Goal: Transaction & Acquisition: Purchase product/service

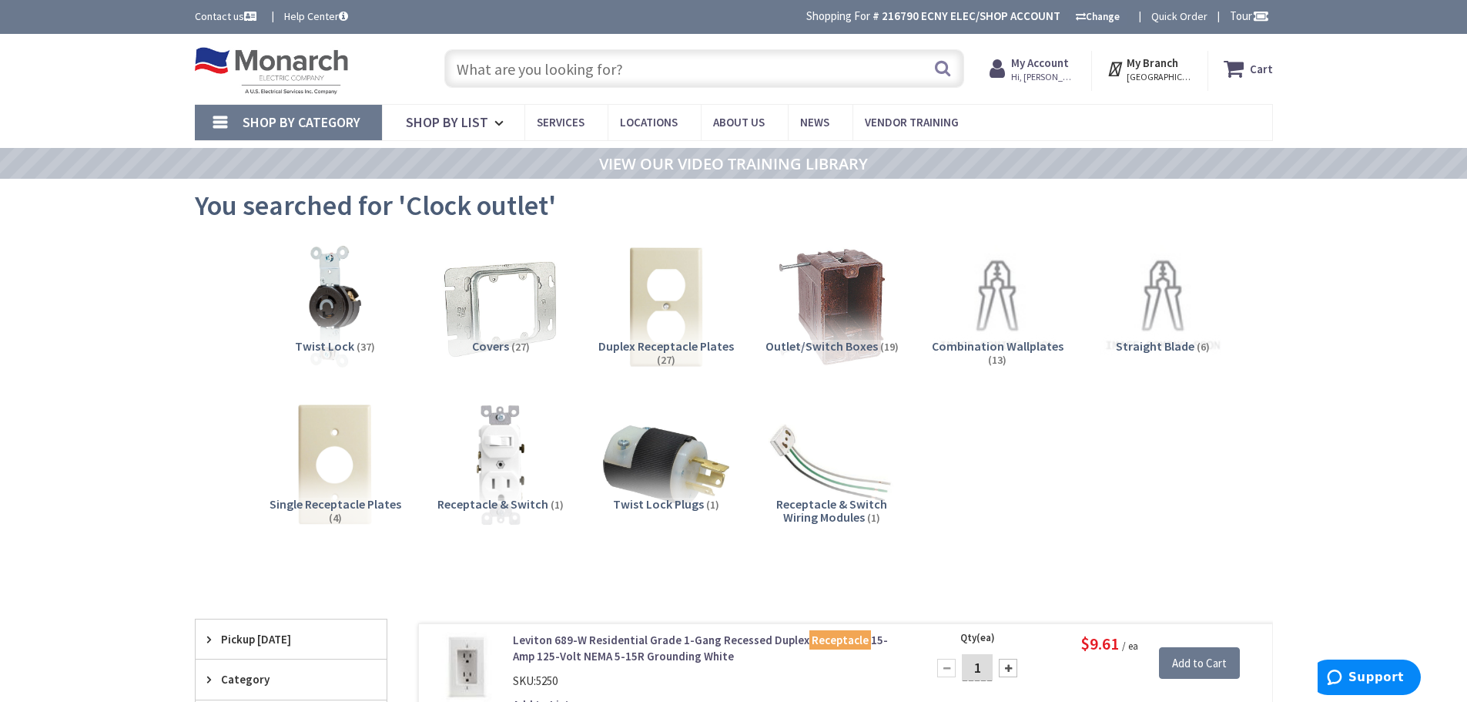
click at [634, 71] on input "text" at bounding box center [704, 68] width 520 height 39
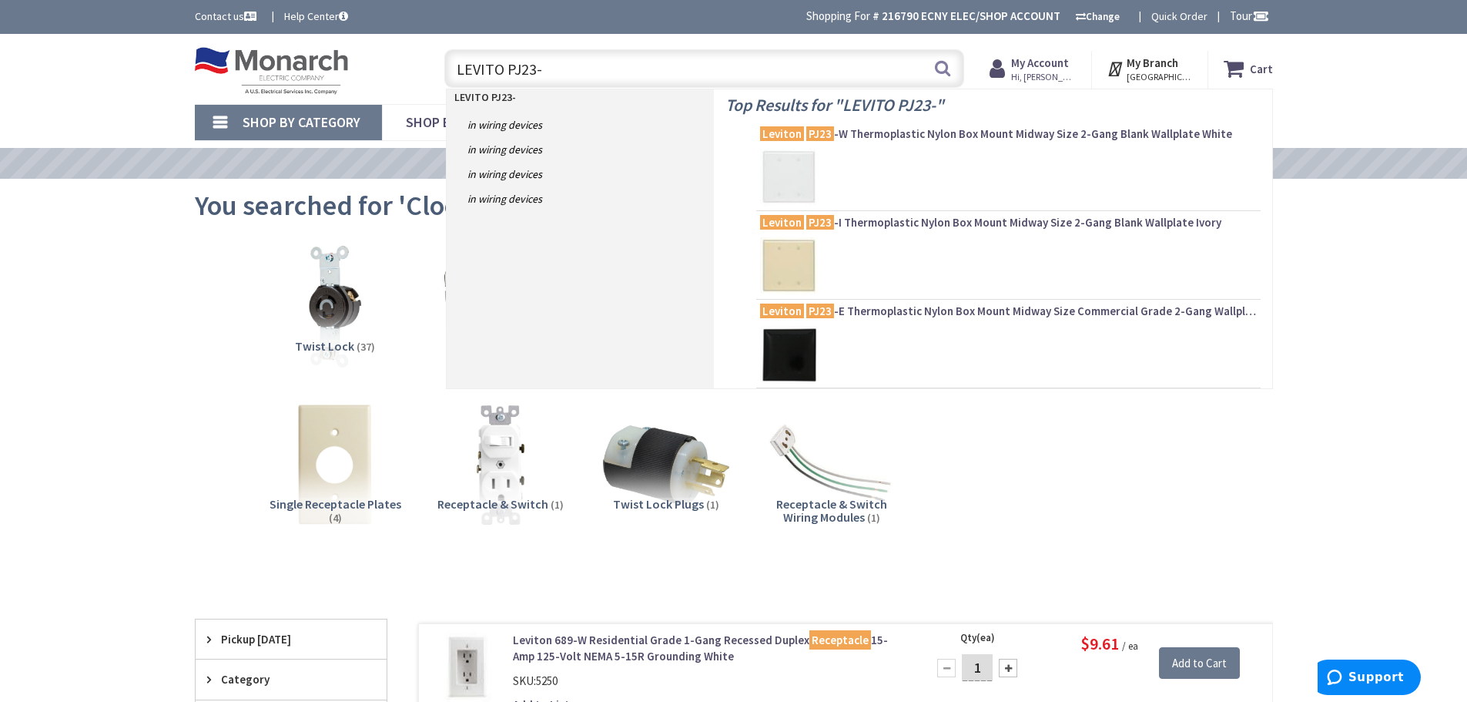
type input "LEVITO PJ23-W"
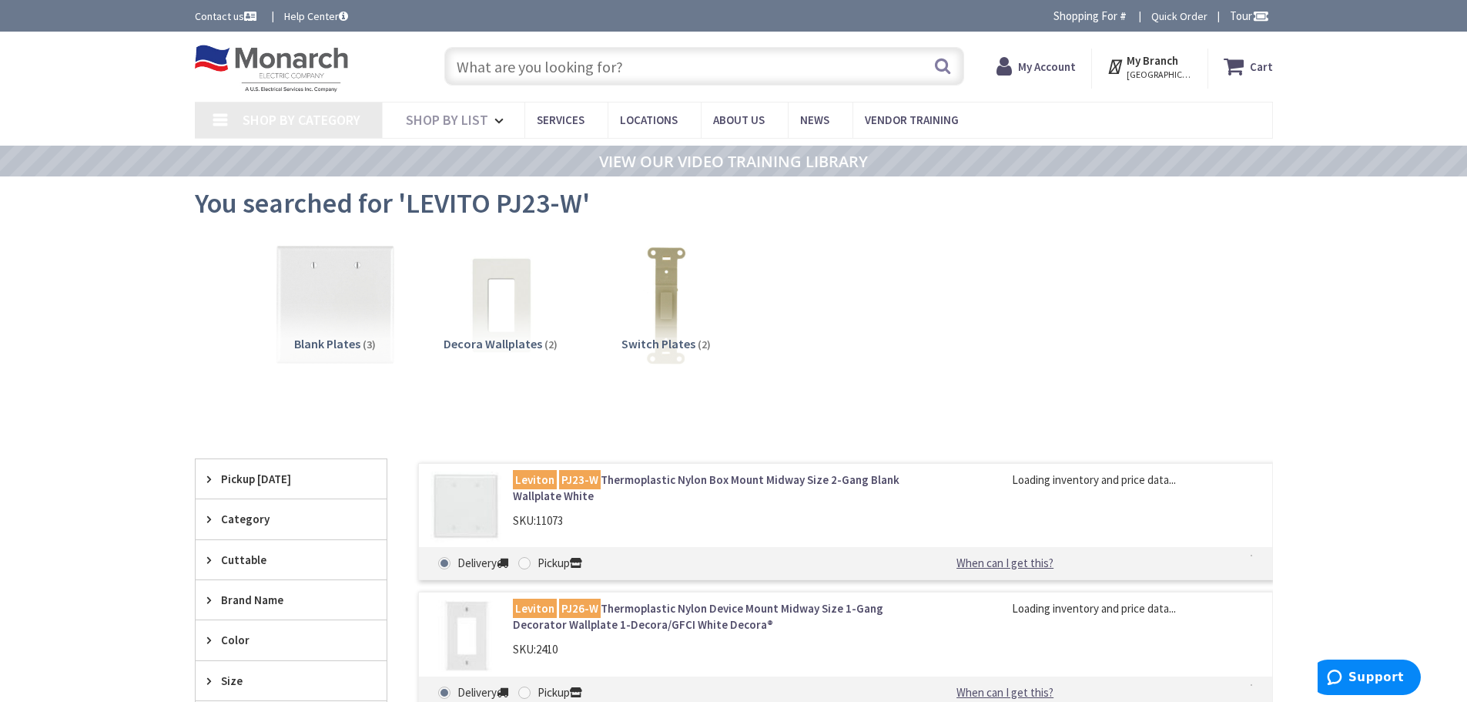
type input "[GEOGRAPHIC_DATA], [GEOGRAPHIC_DATA]"
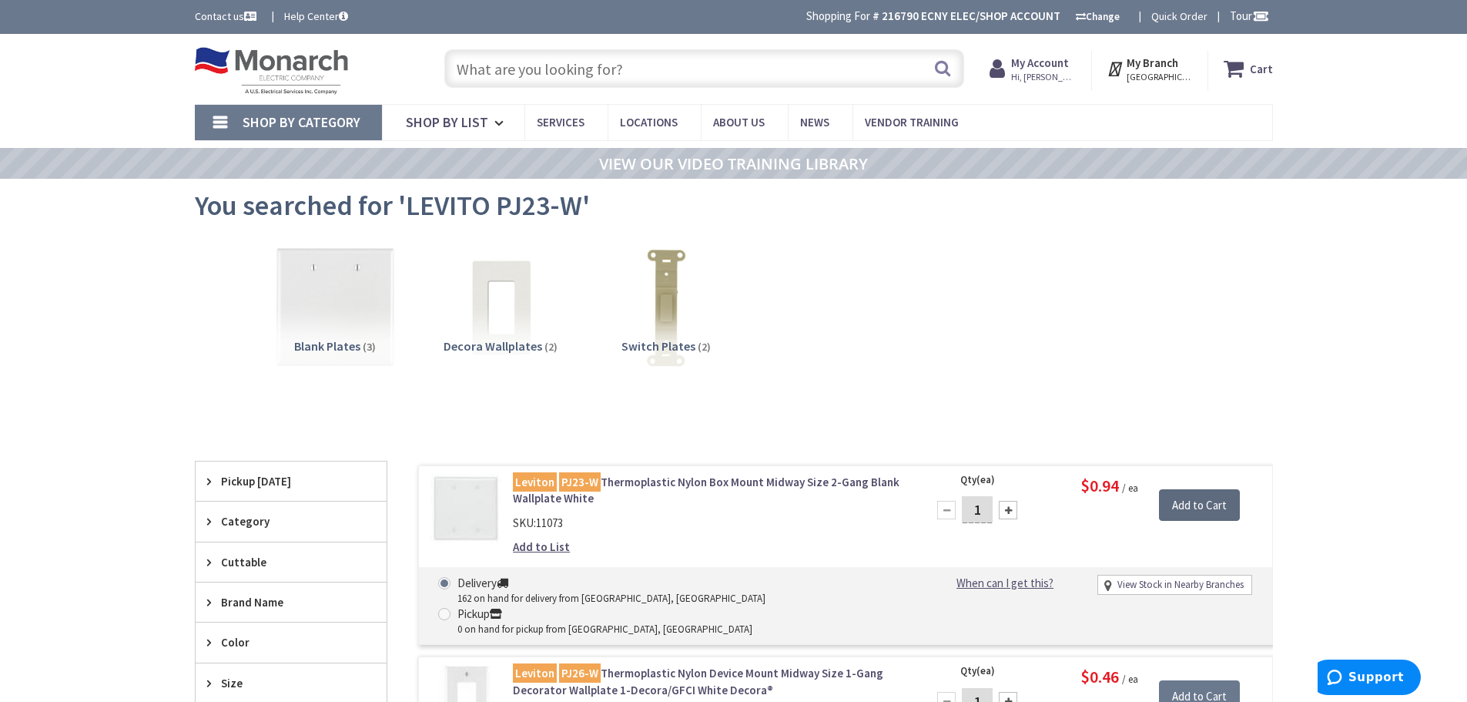
click at [1205, 501] on input "Add to Cart" at bounding box center [1199, 505] width 81 height 32
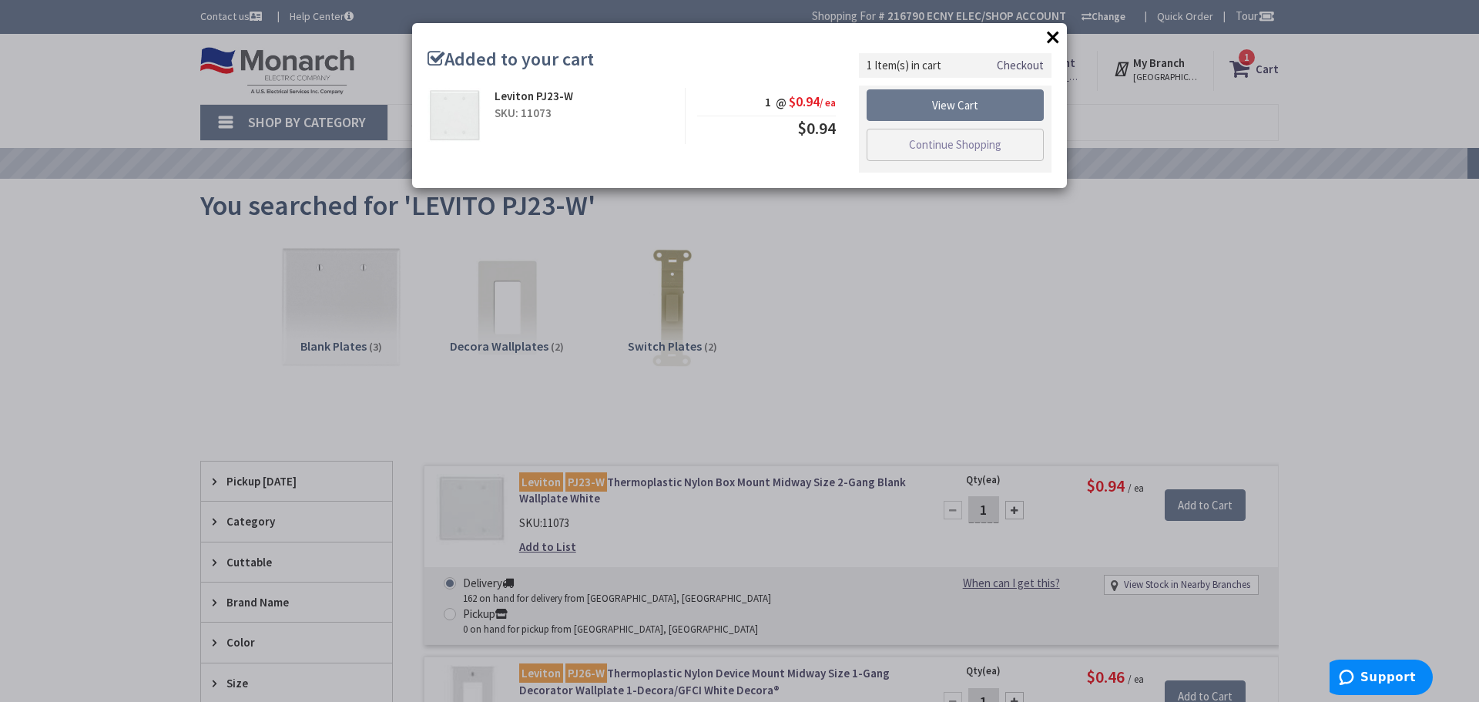
click at [1055, 35] on button "×" at bounding box center [1052, 36] width 23 height 23
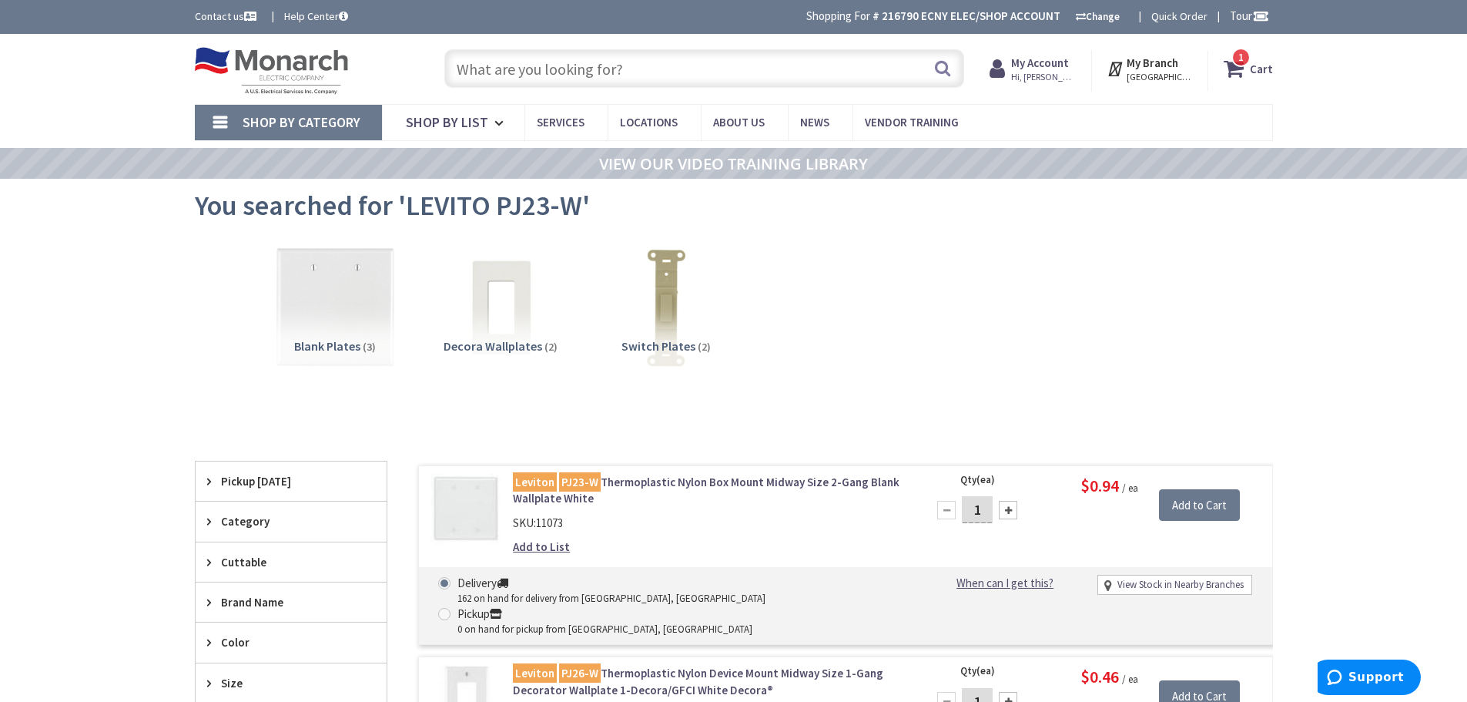
click at [545, 65] on input "text" at bounding box center [704, 68] width 520 height 39
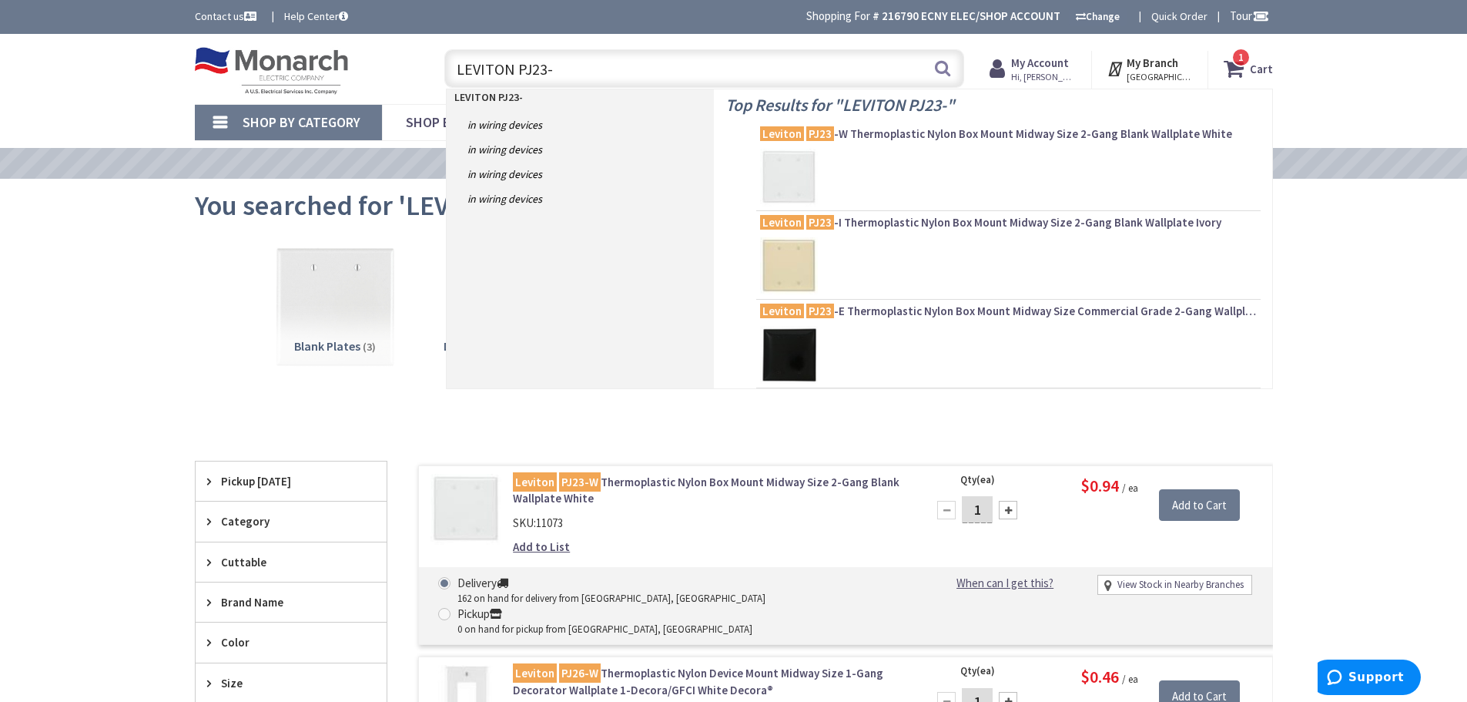
type input "LEVITON PJ23-I"
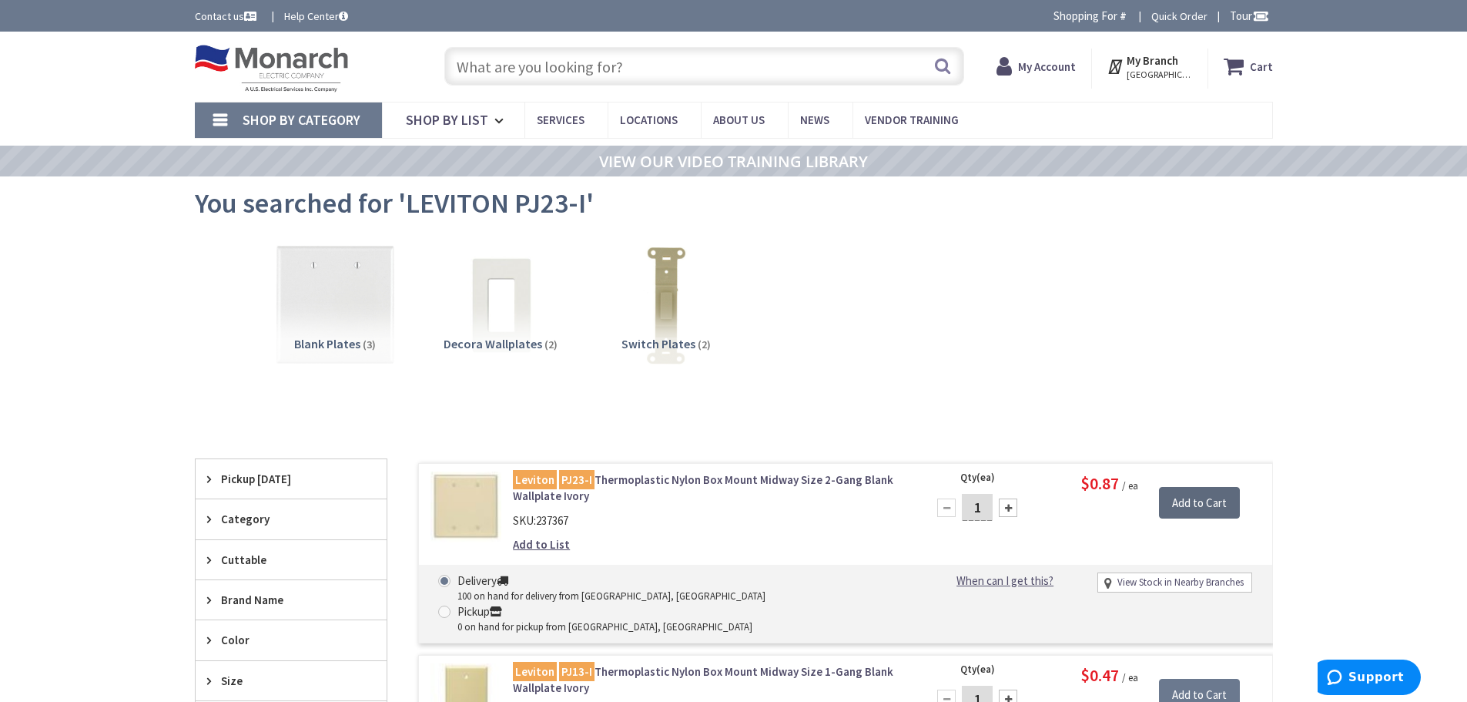
click at [1196, 501] on input "Add to Cart" at bounding box center [1199, 503] width 81 height 32
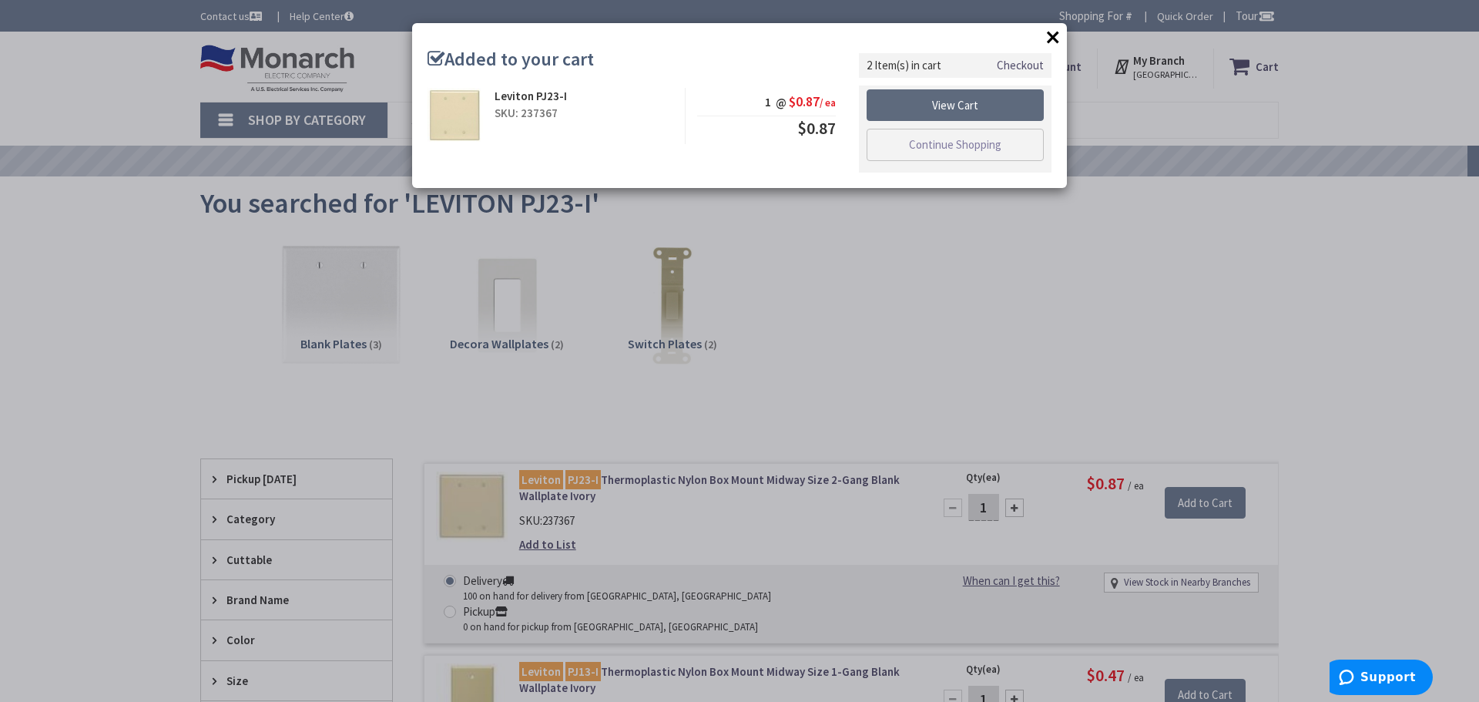
click at [943, 102] on link "View Cart" at bounding box center [955, 105] width 177 height 32
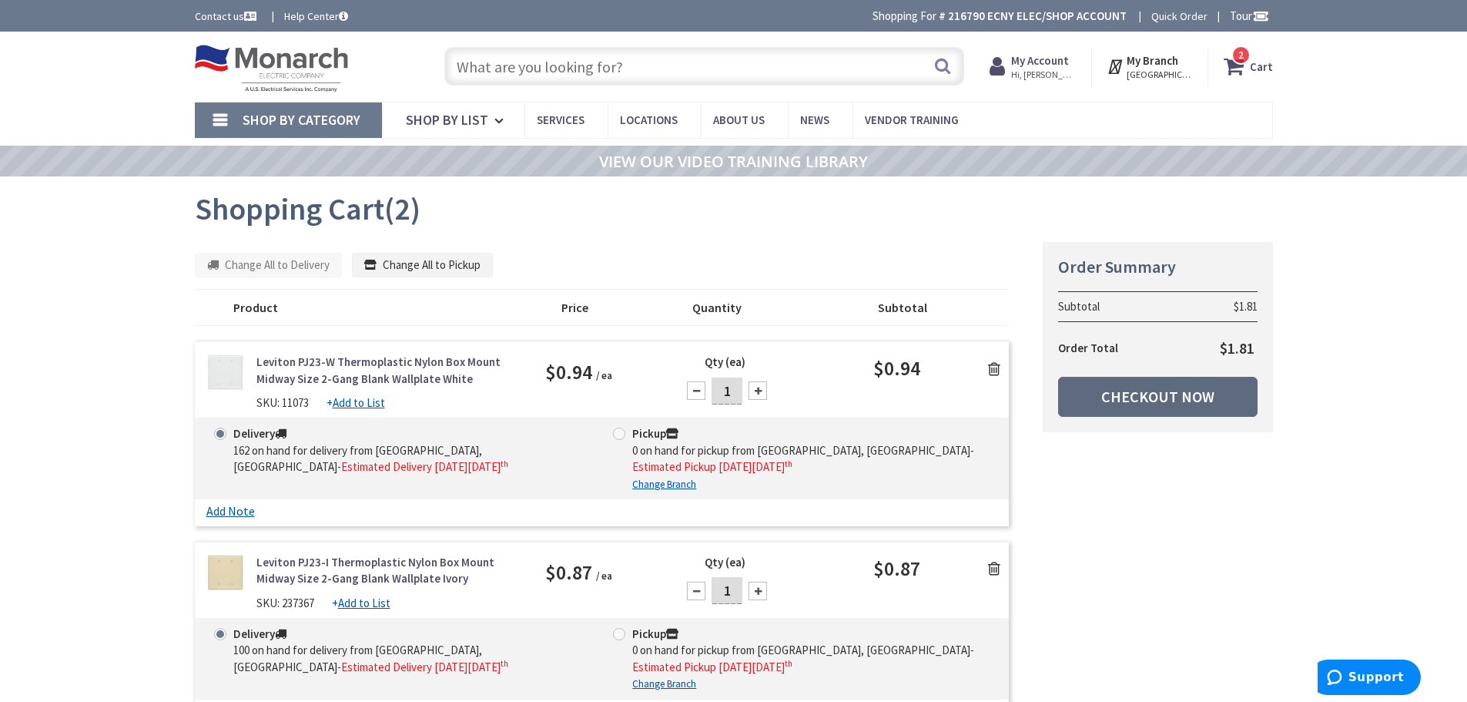
click at [1185, 393] on link "Checkout Now" at bounding box center [1157, 397] width 199 height 40
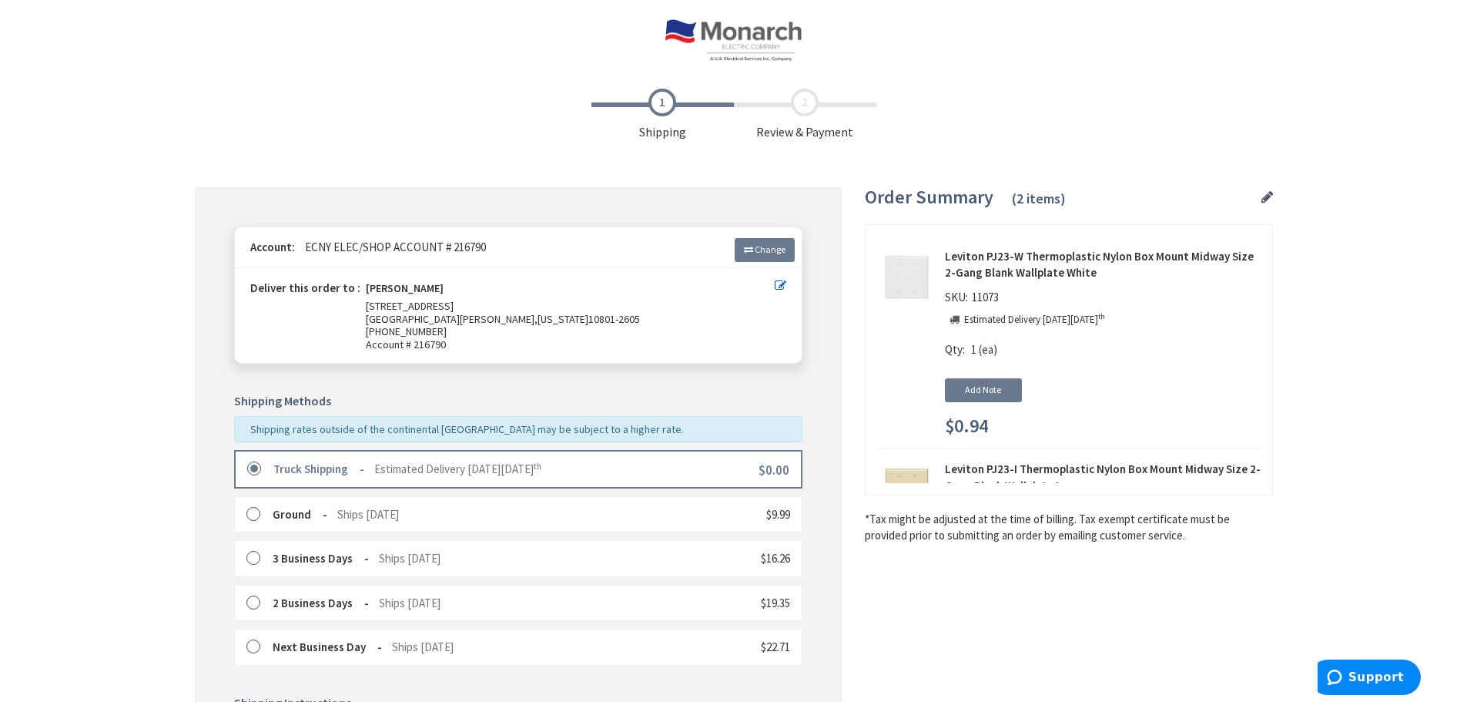
scroll to position [308, 0]
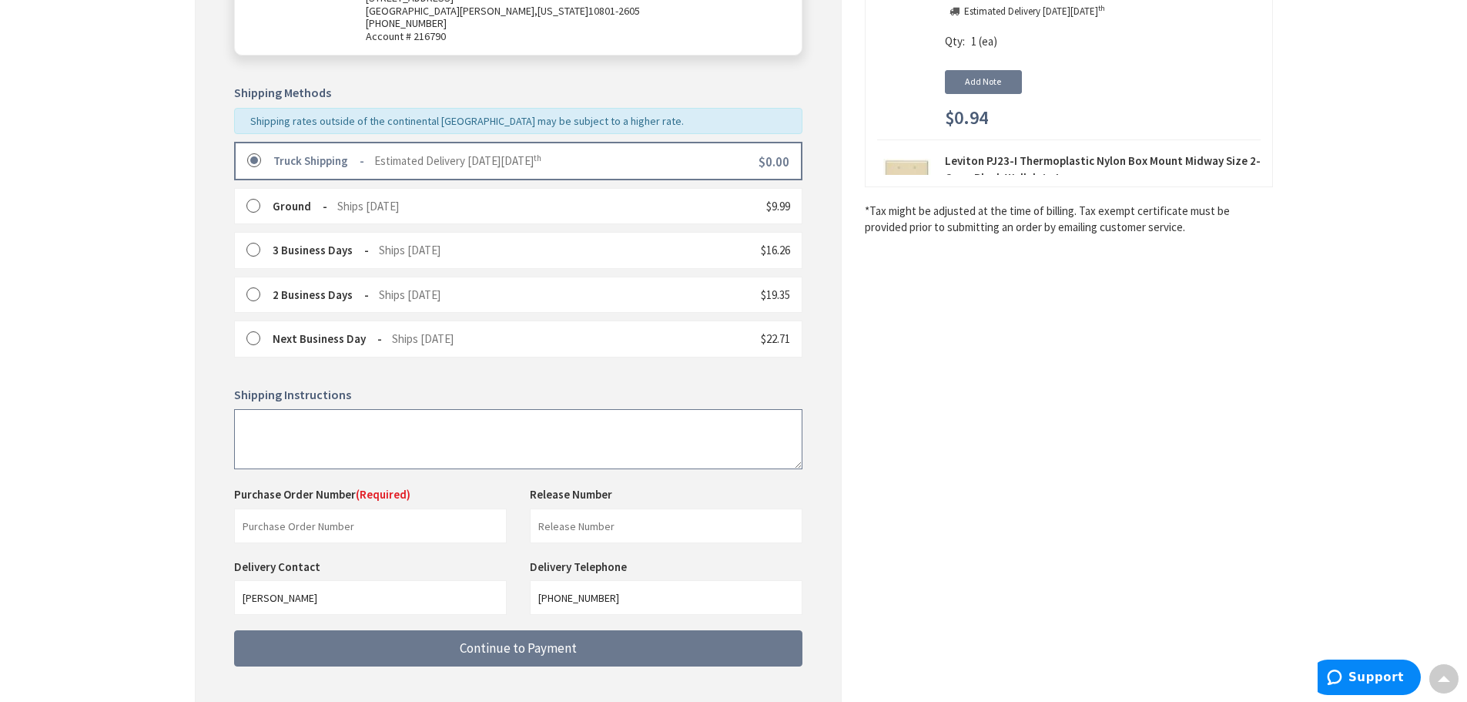
click at [525, 429] on textarea at bounding box center [518, 439] width 568 height 60
click at [397, 523] on input "text" at bounding box center [370, 525] width 273 height 35
type input "wESTCHESTER mARRIOTT"
drag, startPoint x: 365, startPoint y: 534, endPoint x: 176, endPoint y: 501, distance: 191.6
click at [176, 501] on main "Checkout Shipping Review & Payment Estimated Total $1.81 2 Some items on your o…" at bounding box center [733, 280] width 1155 height 1014
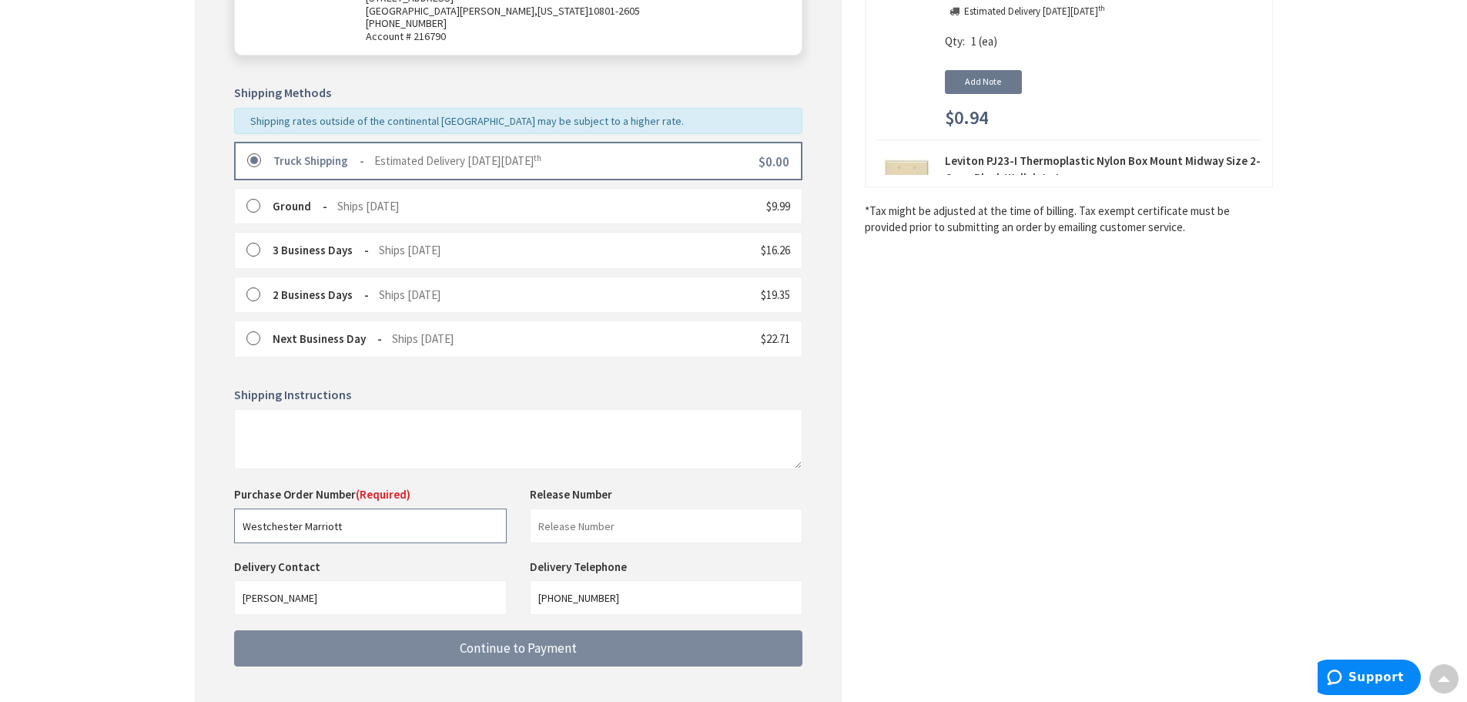
type input "Westchester Marriott"
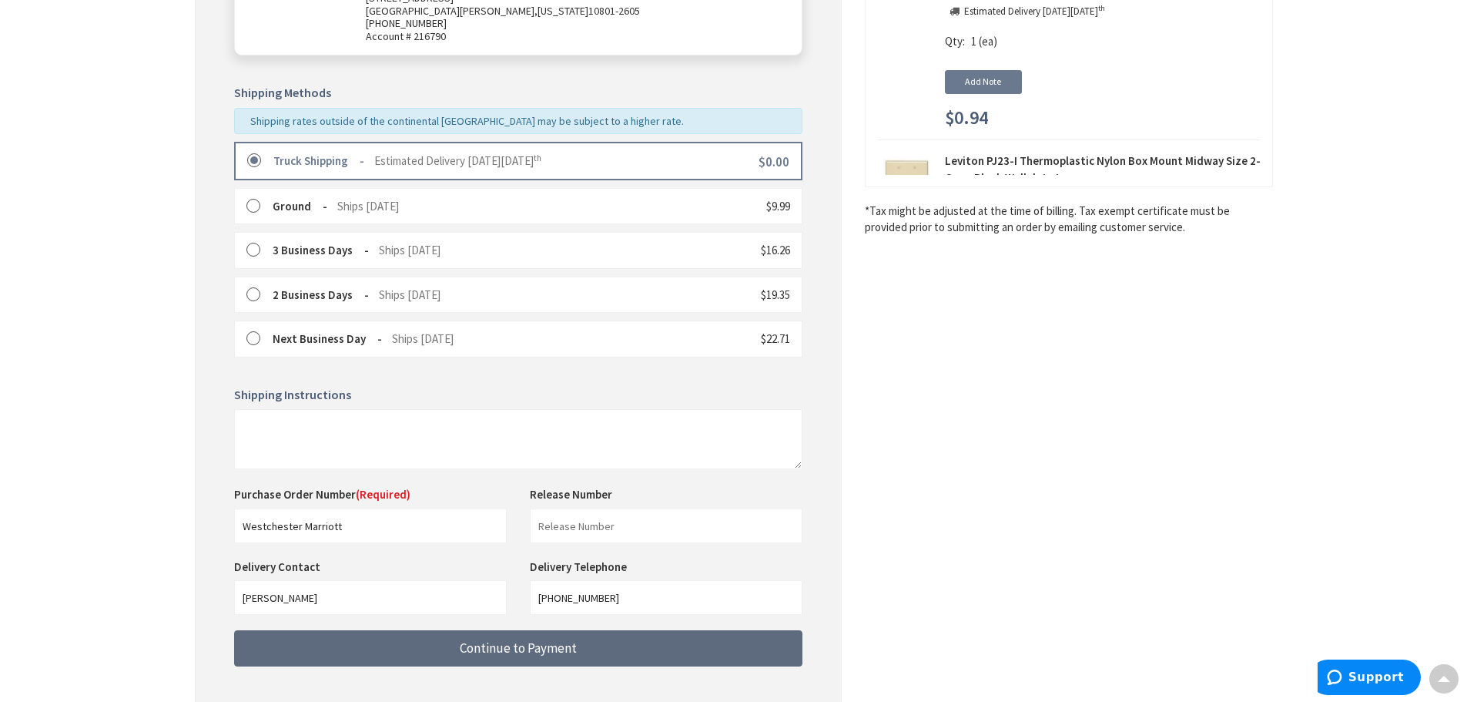
click at [350, 642] on button "Continue to Payment" at bounding box center [518, 648] width 568 height 36
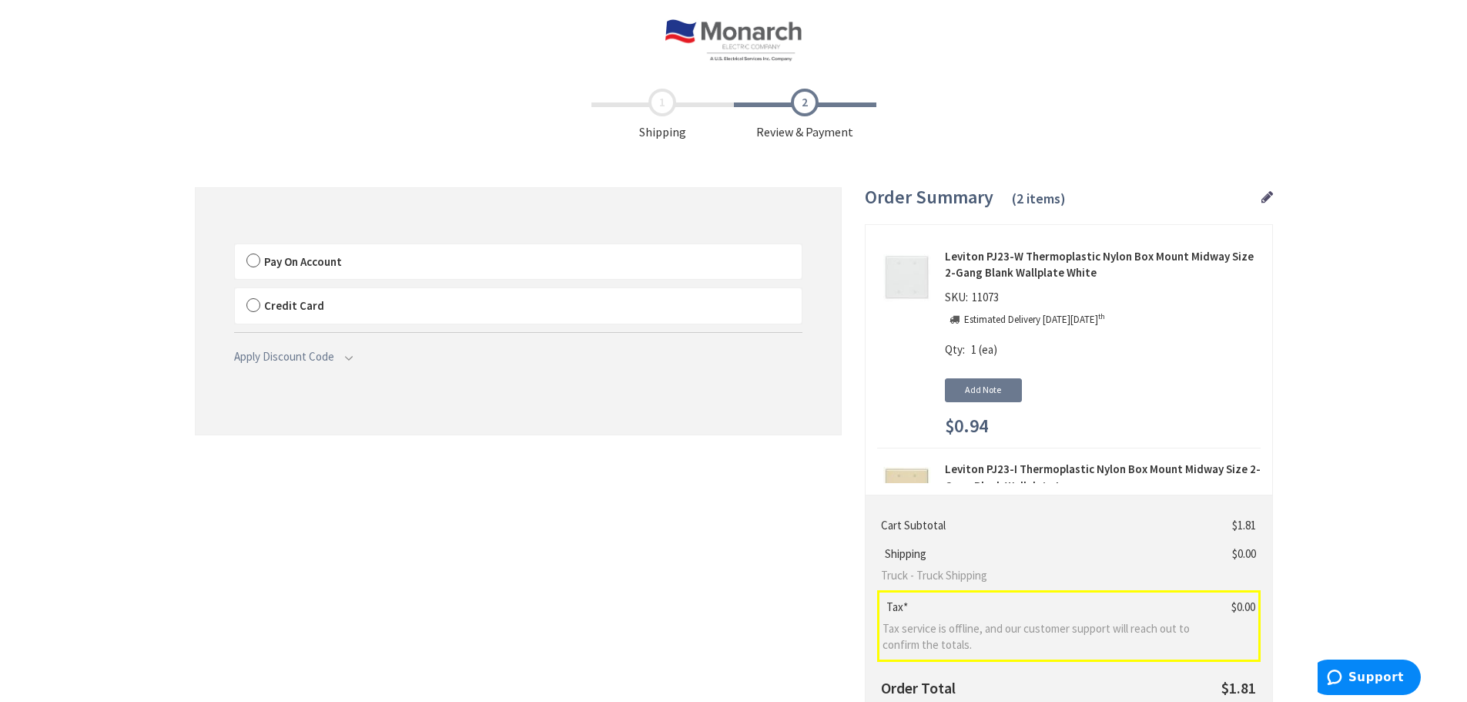
click at [256, 260] on label "Pay On Account" at bounding box center [518, 261] width 567 height 35
click at [235, 247] on input "Pay On Account" at bounding box center [235, 247] width 0 height 0
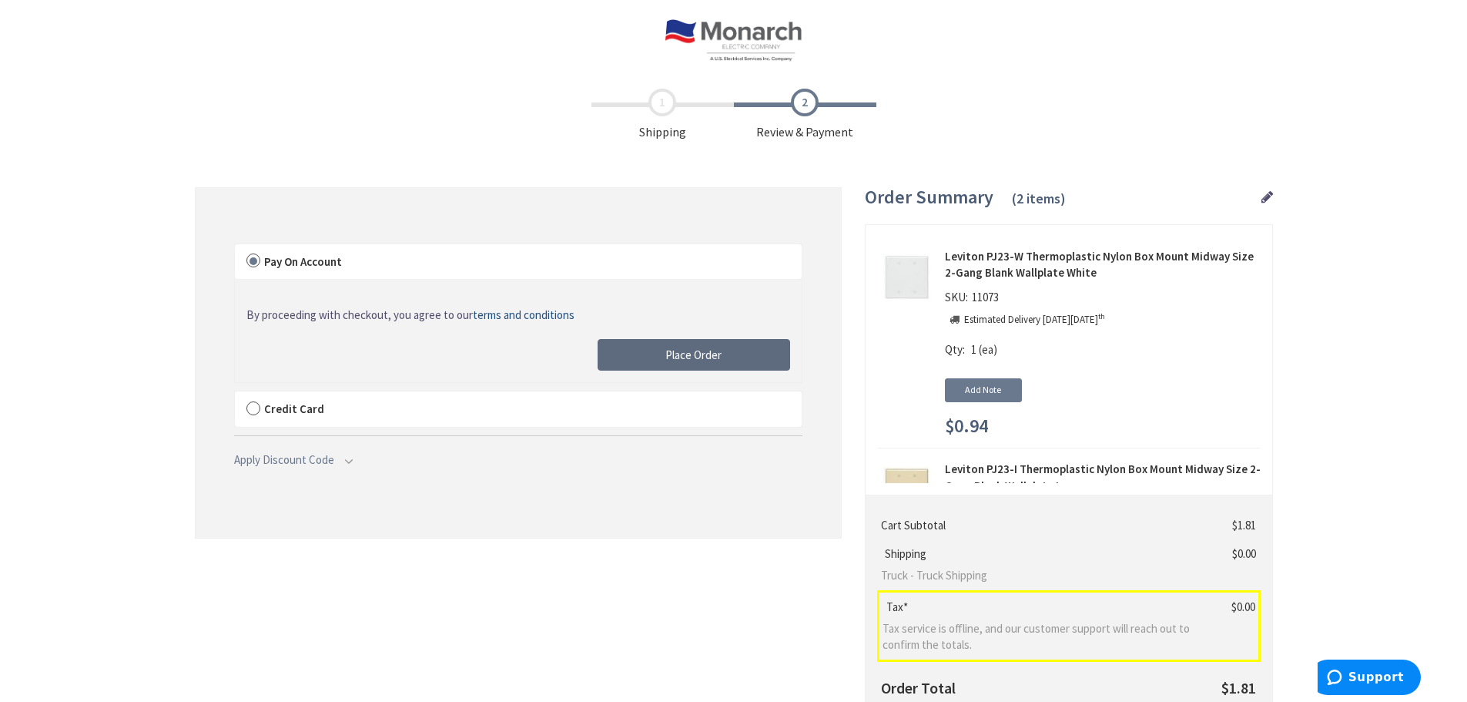
click at [734, 354] on button "Place Order" at bounding box center [694, 355] width 193 height 32
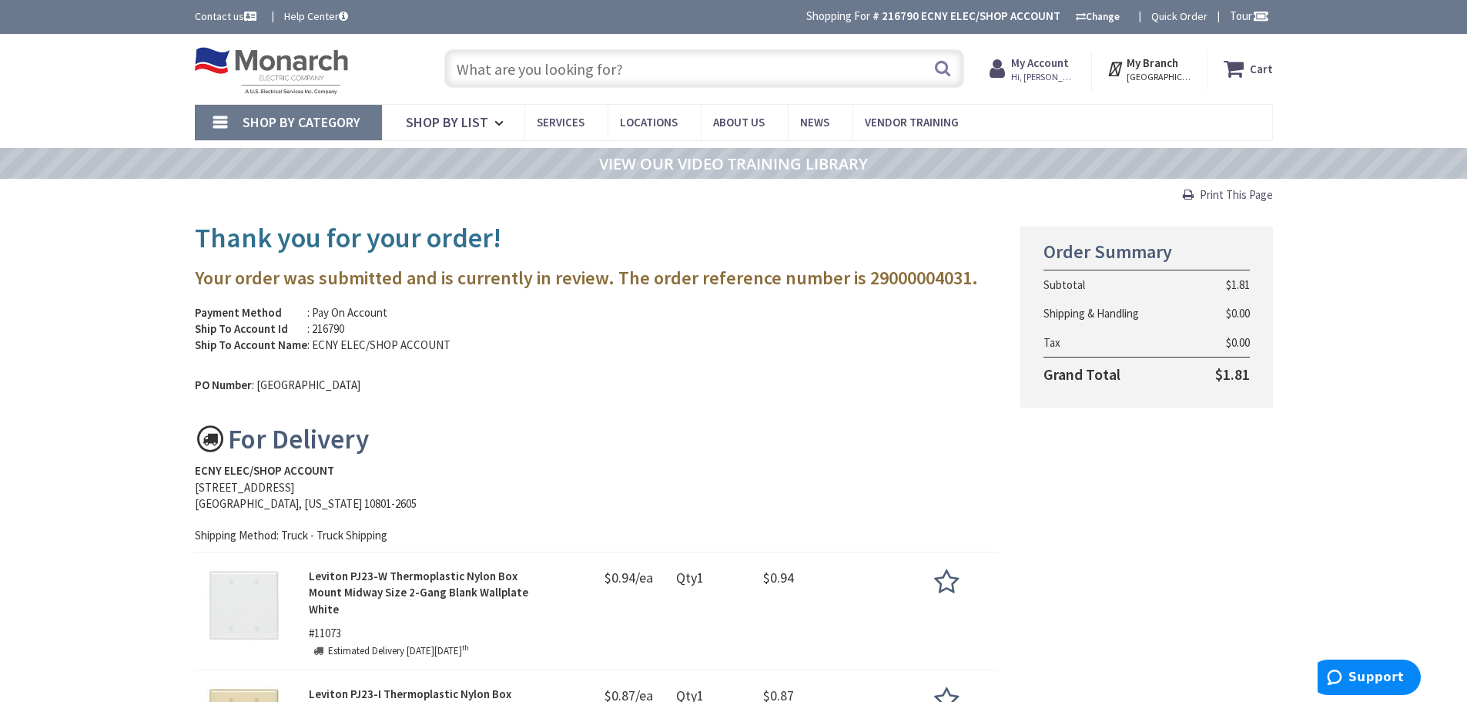
click at [601, 68] on input "text" at bounding box center [704, 68] width 520 height 39
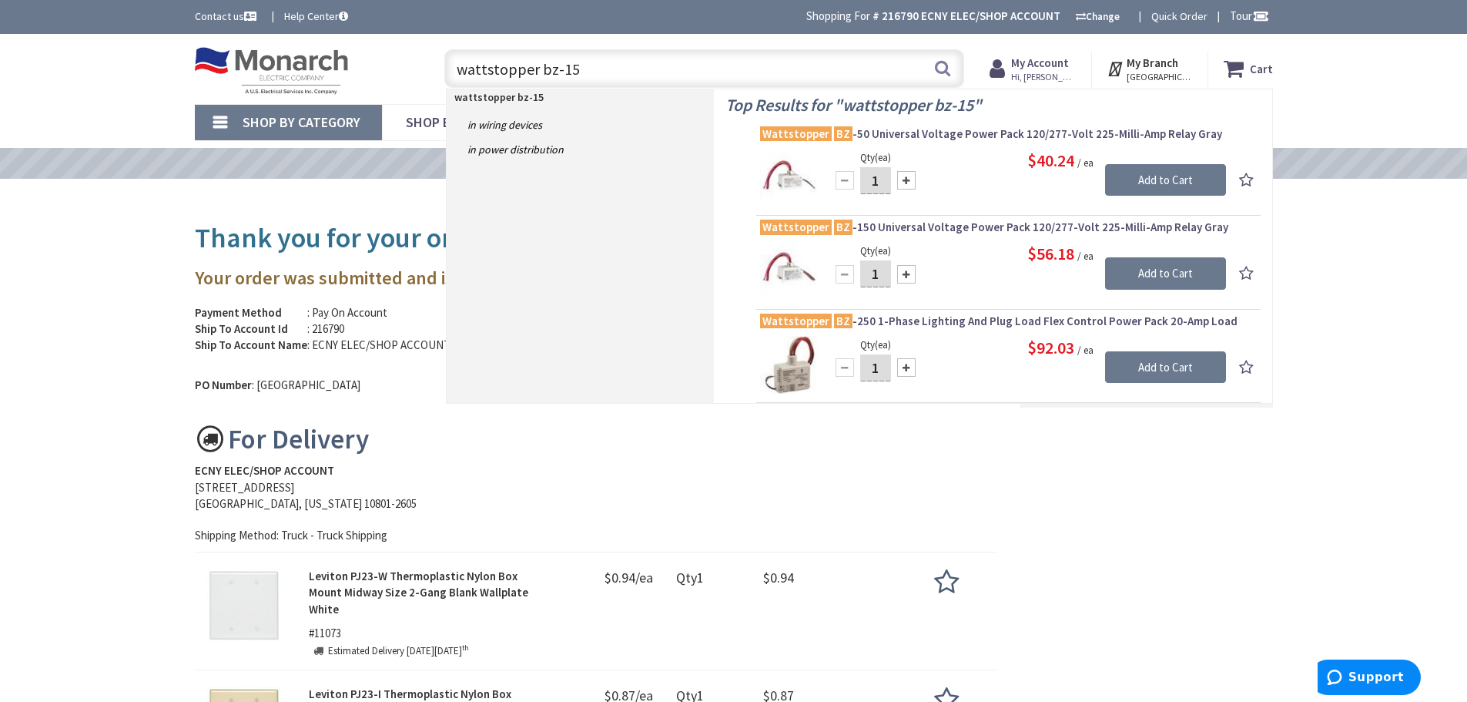
type input "wattstopper bz-150"
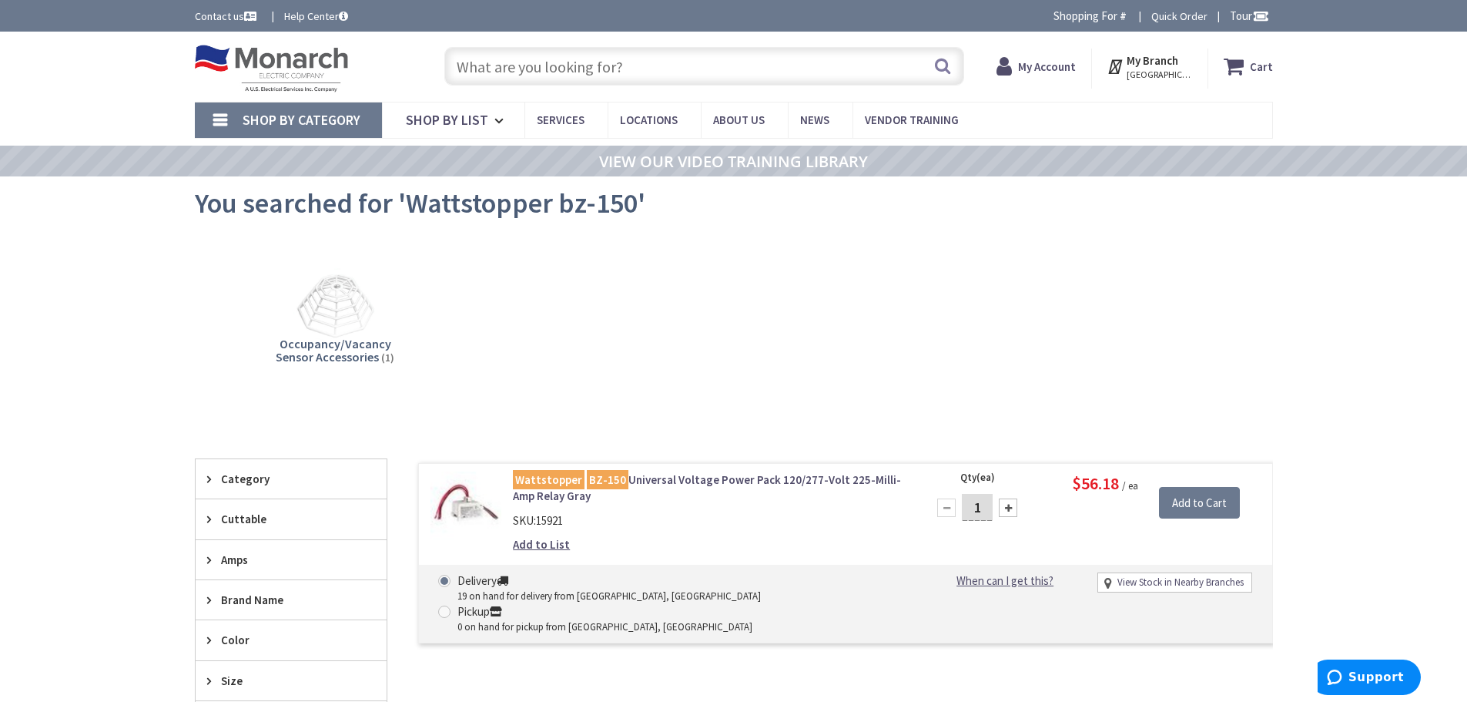
click at [587, 481] on mark "BZ-150" at bounding box center [608, 479] width 42 height 19
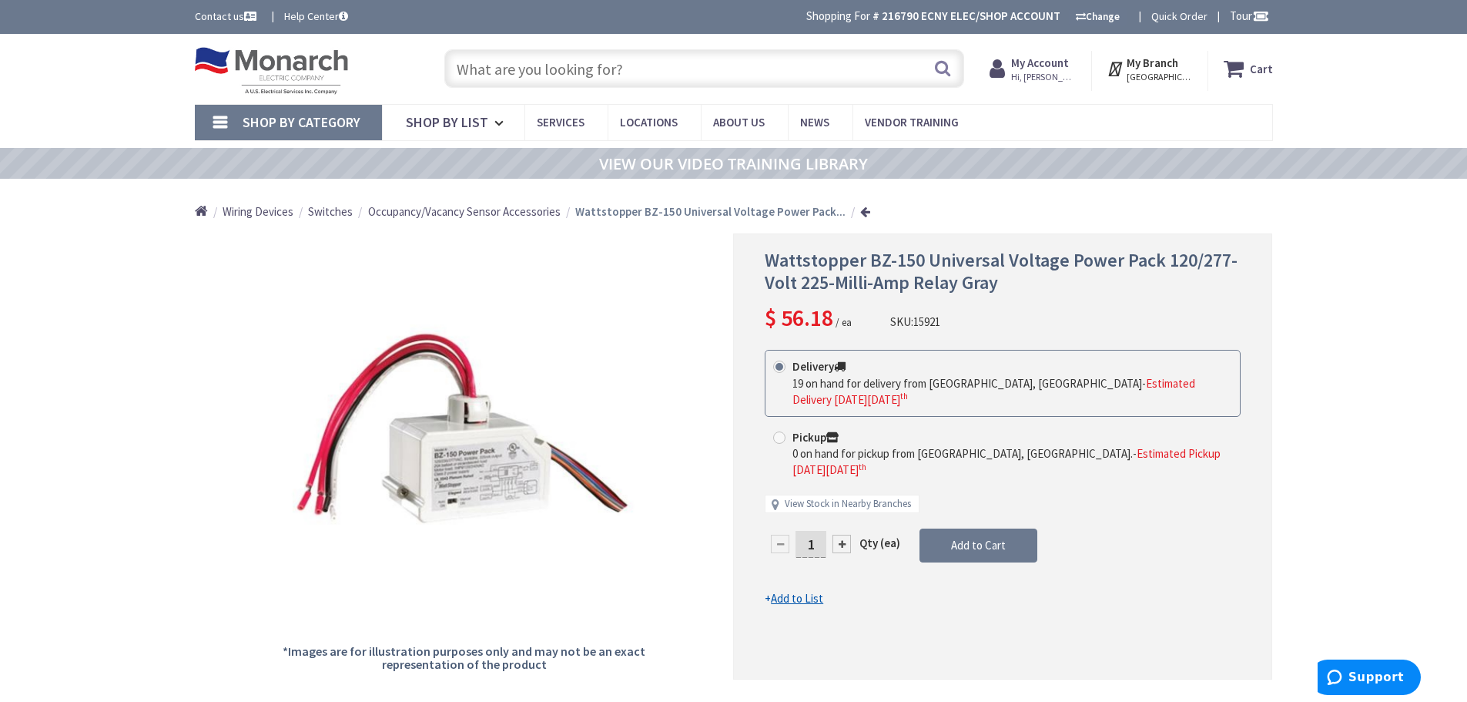
click at [561, 67] on input "text" at bounding box center [704, 68] width 520 height 39
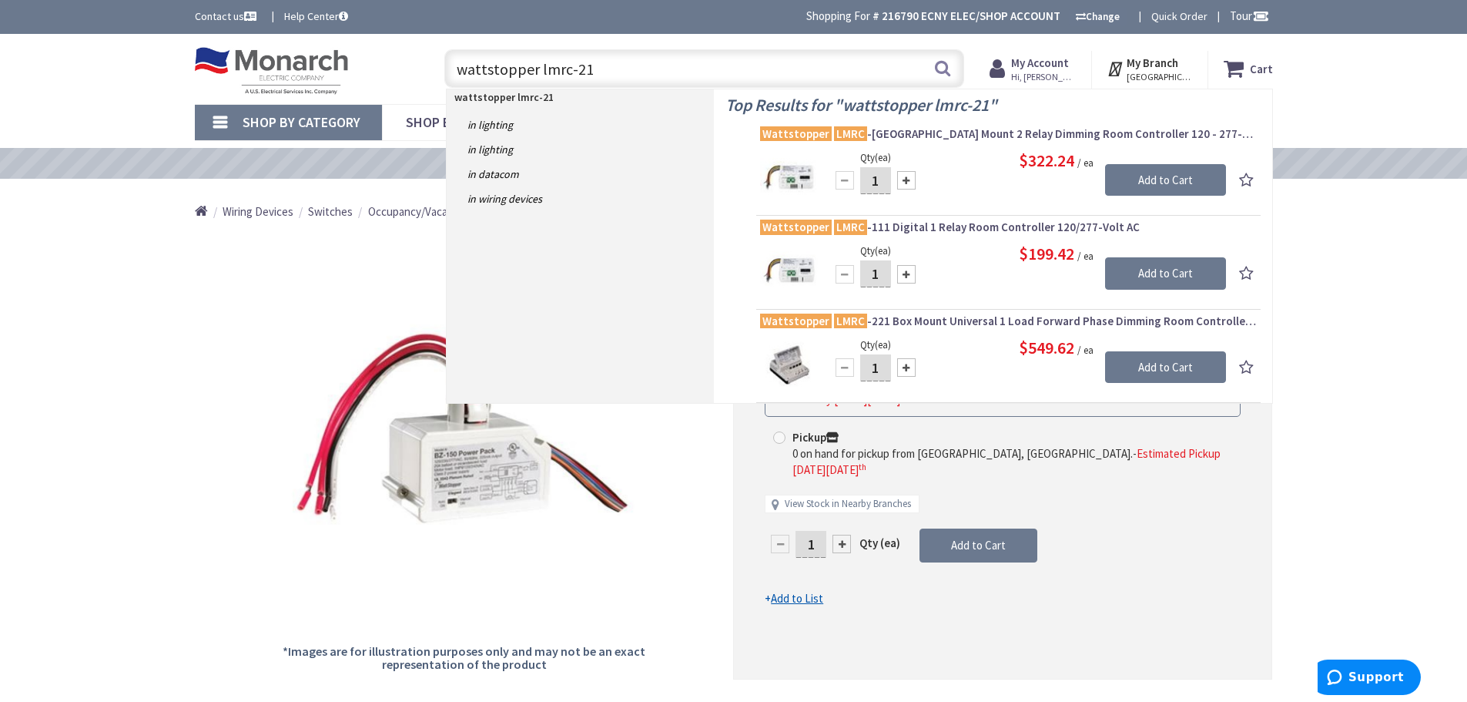
type input "wattstopper lmrc-211"
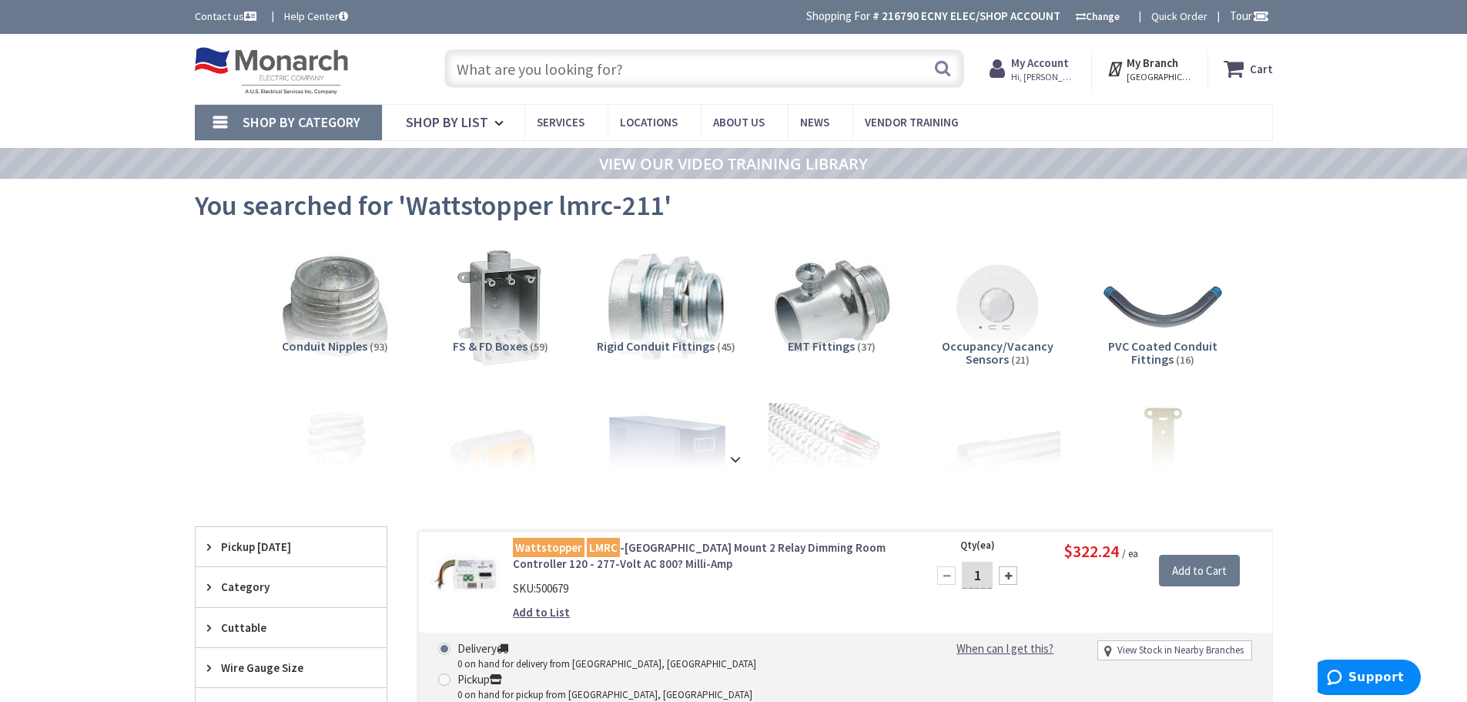
click at [494, 65] on input "text" at bounding box center [704, 68] width 520 height 39
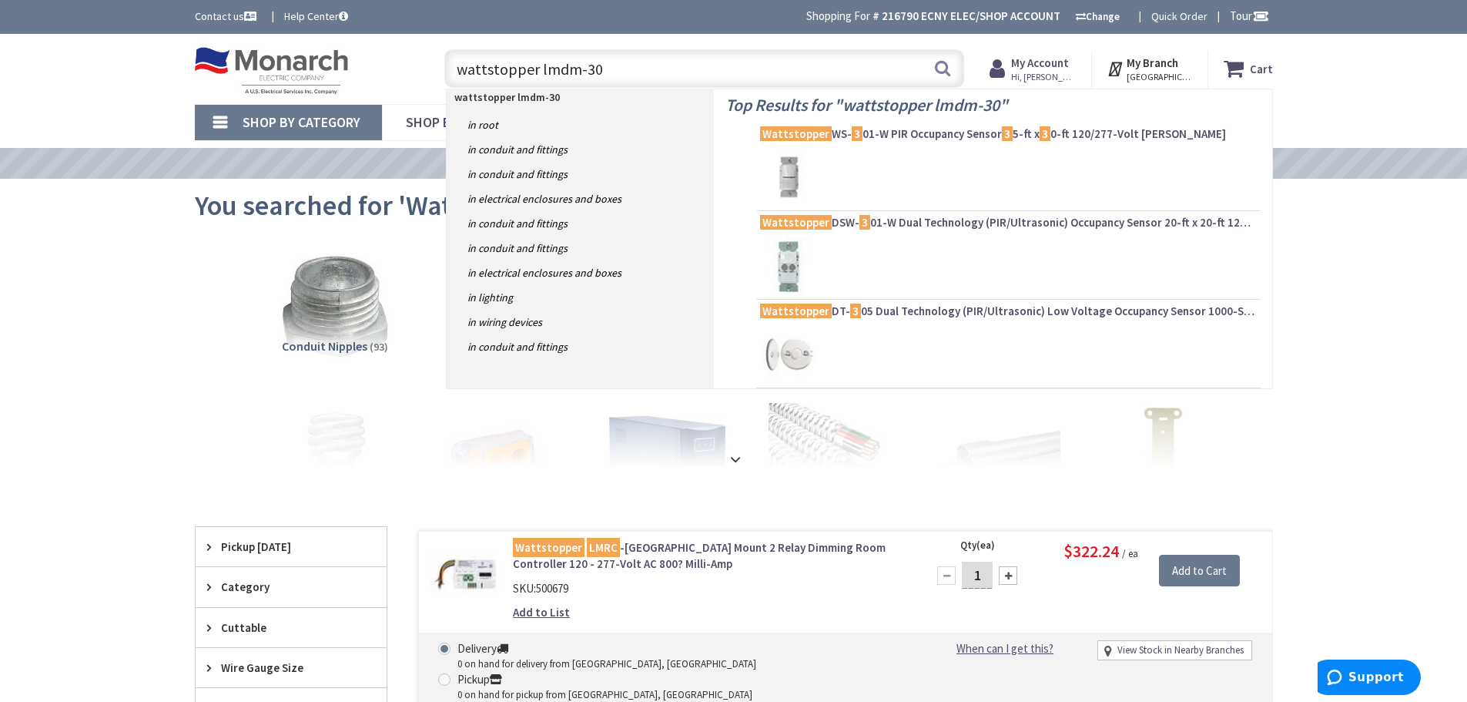
type input "wattstopper lmdm-301"
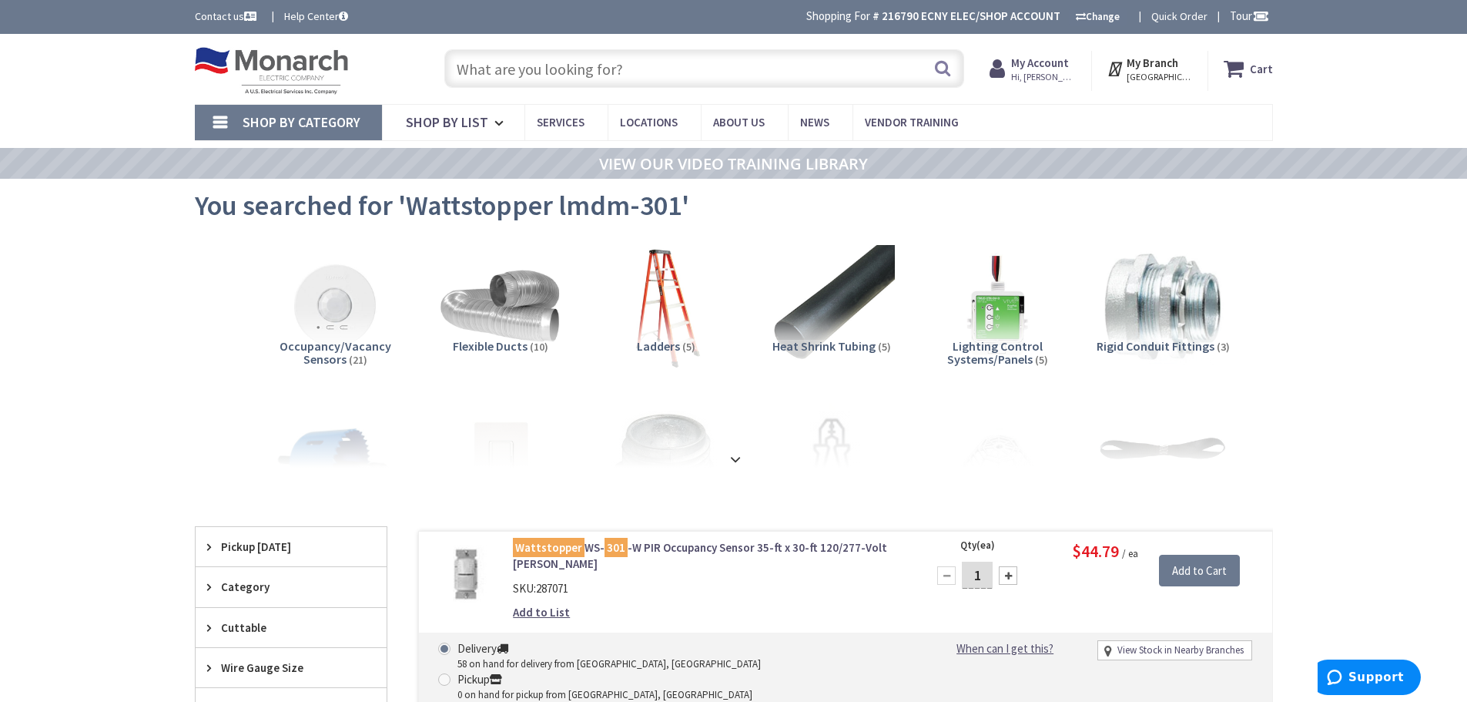
click at [546, 75] on input "text" at bounding box center [704, 68] width 520 height 39
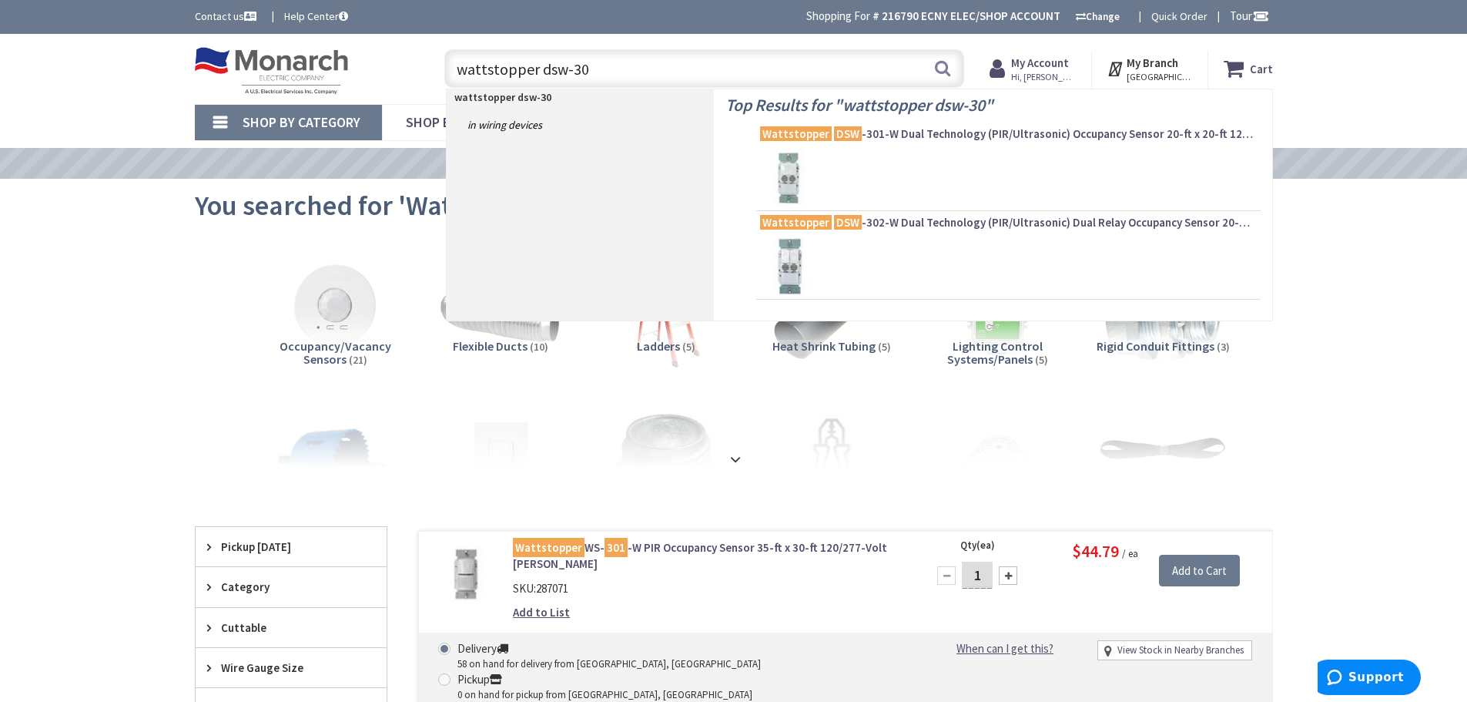
type input "wattstopper dsw-301"
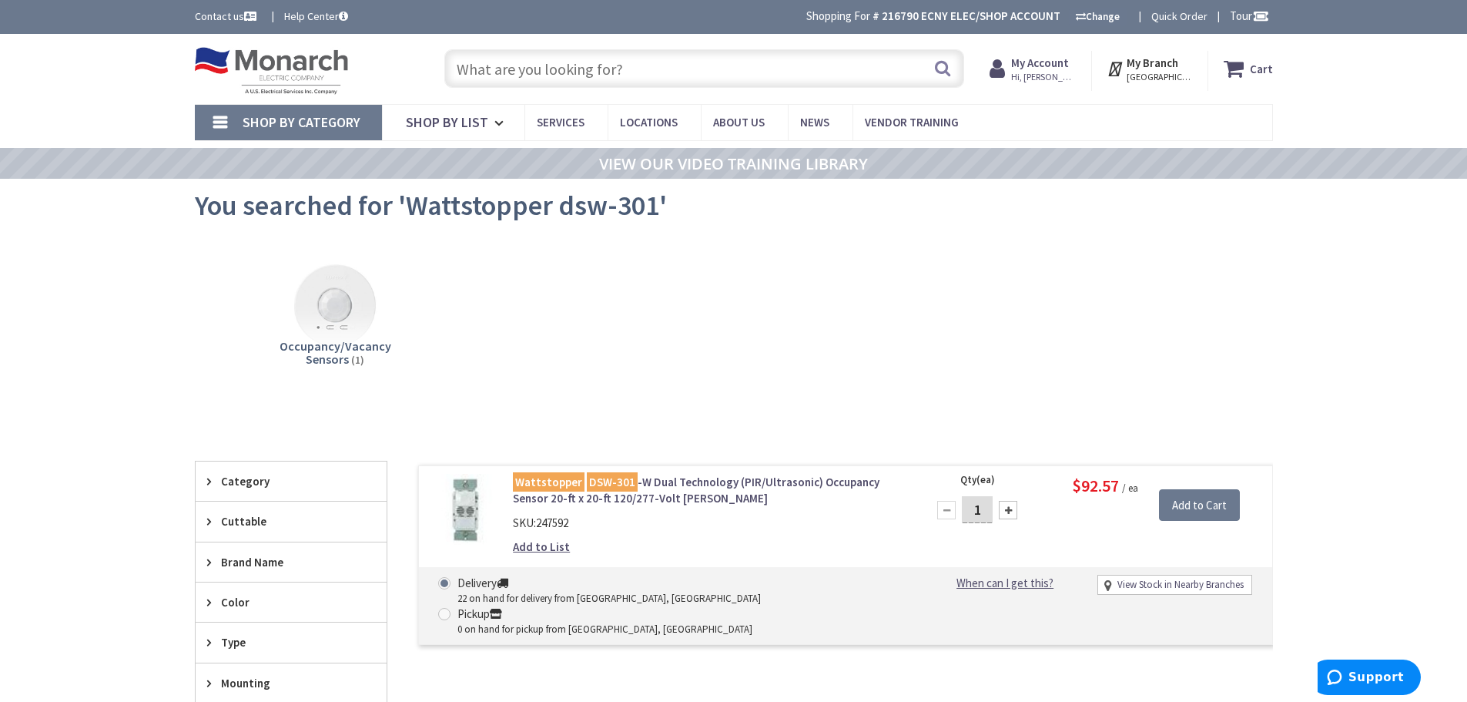
click at [493, 76] on input "text" at bounding box center [704, 68] width 520 height 39
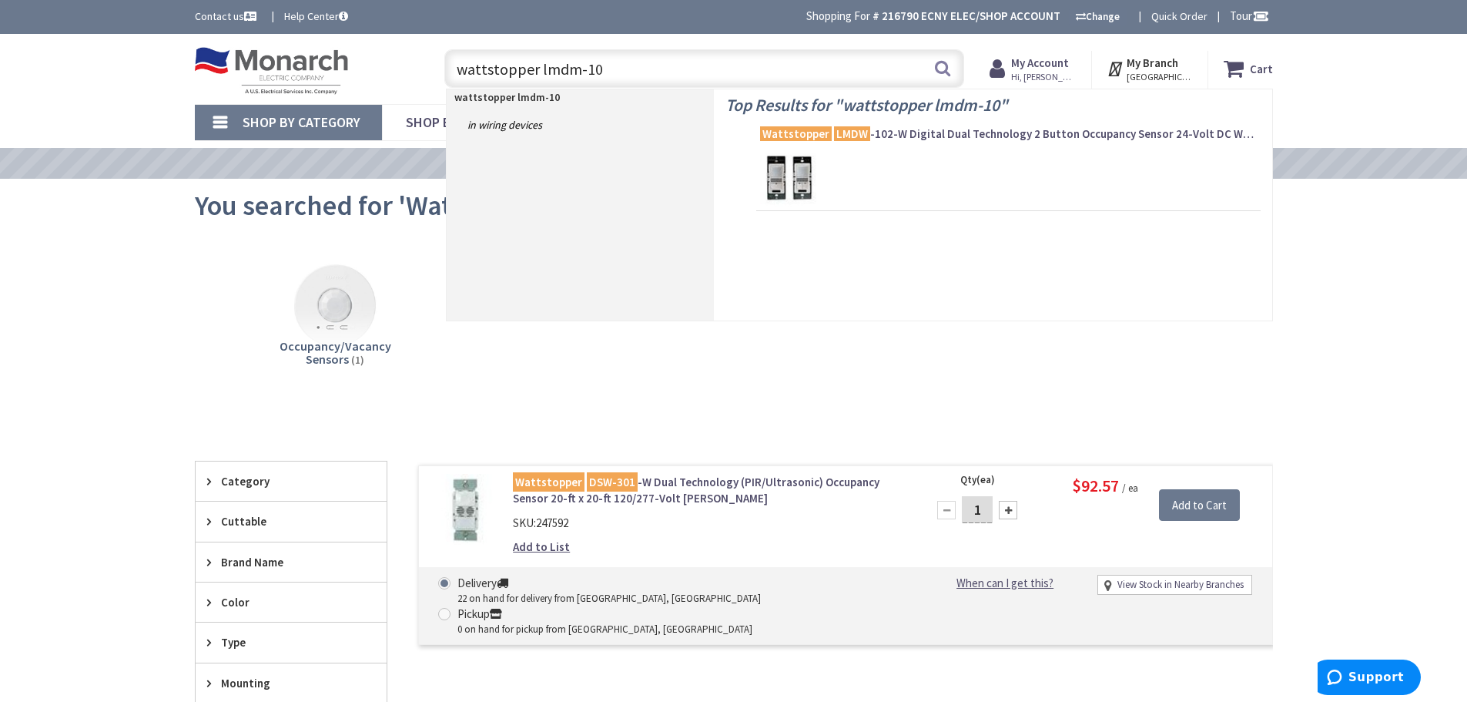
type input "wattstopper lmdm-101"
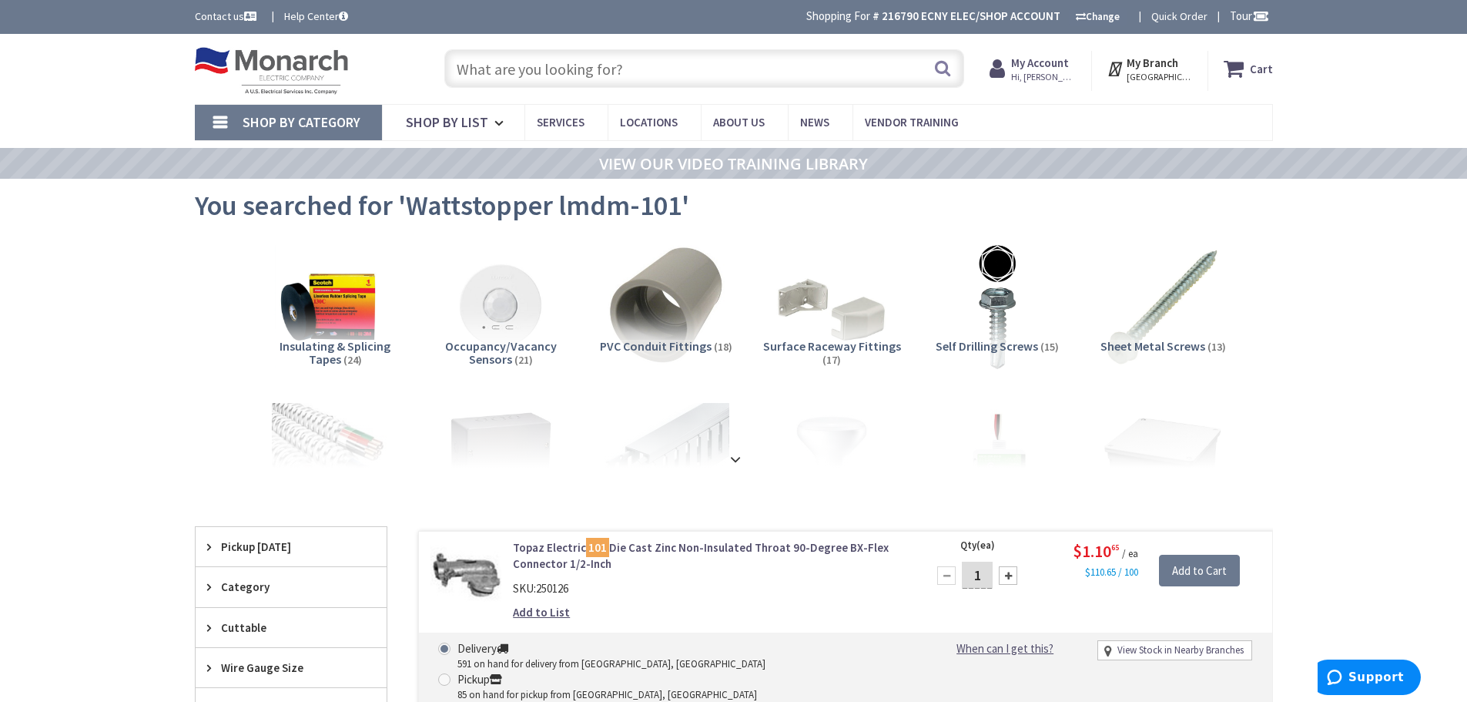
click at [578, 72] on input "text" at bounding box center [704, 68] width 520 height 39
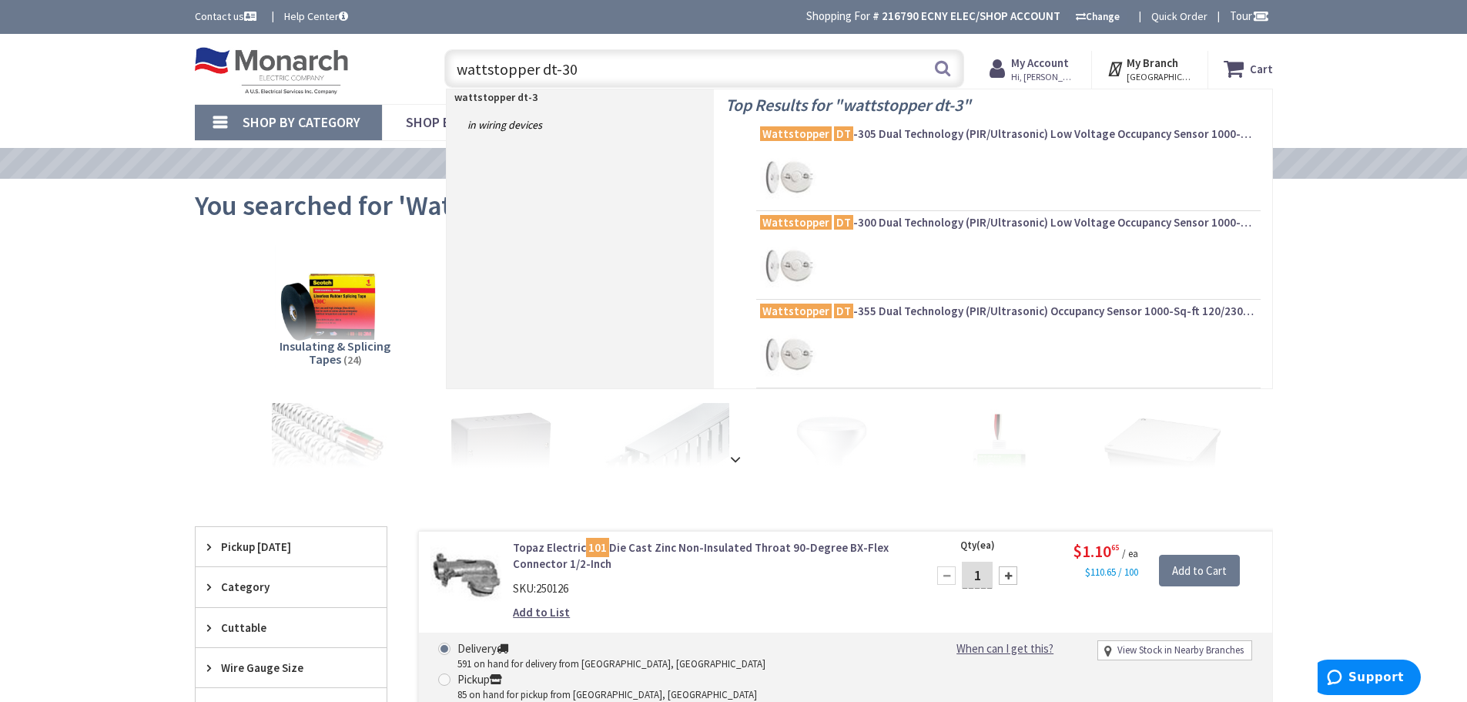
type input "wattstopper dt-300"
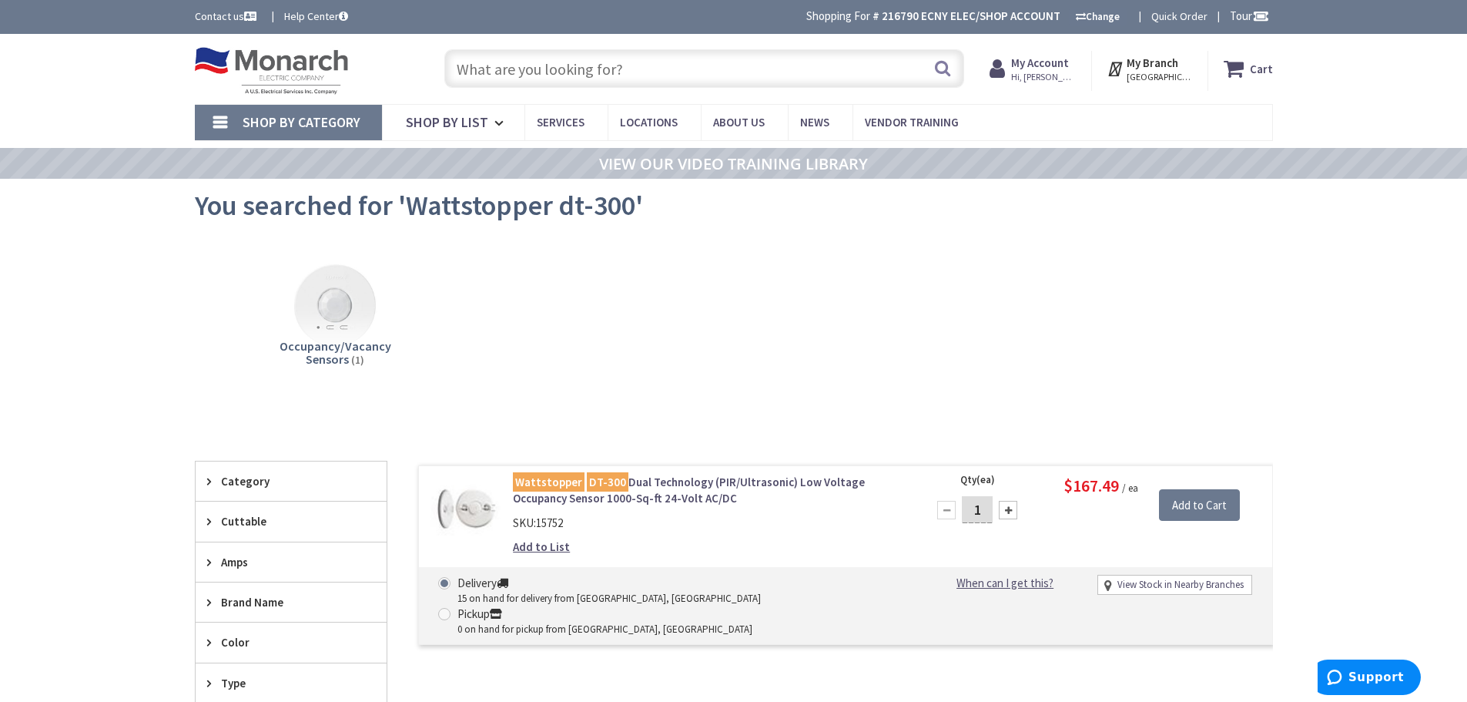
click at [561, 75] on input "text" at bounding box center [704, 68] width 520 height 39
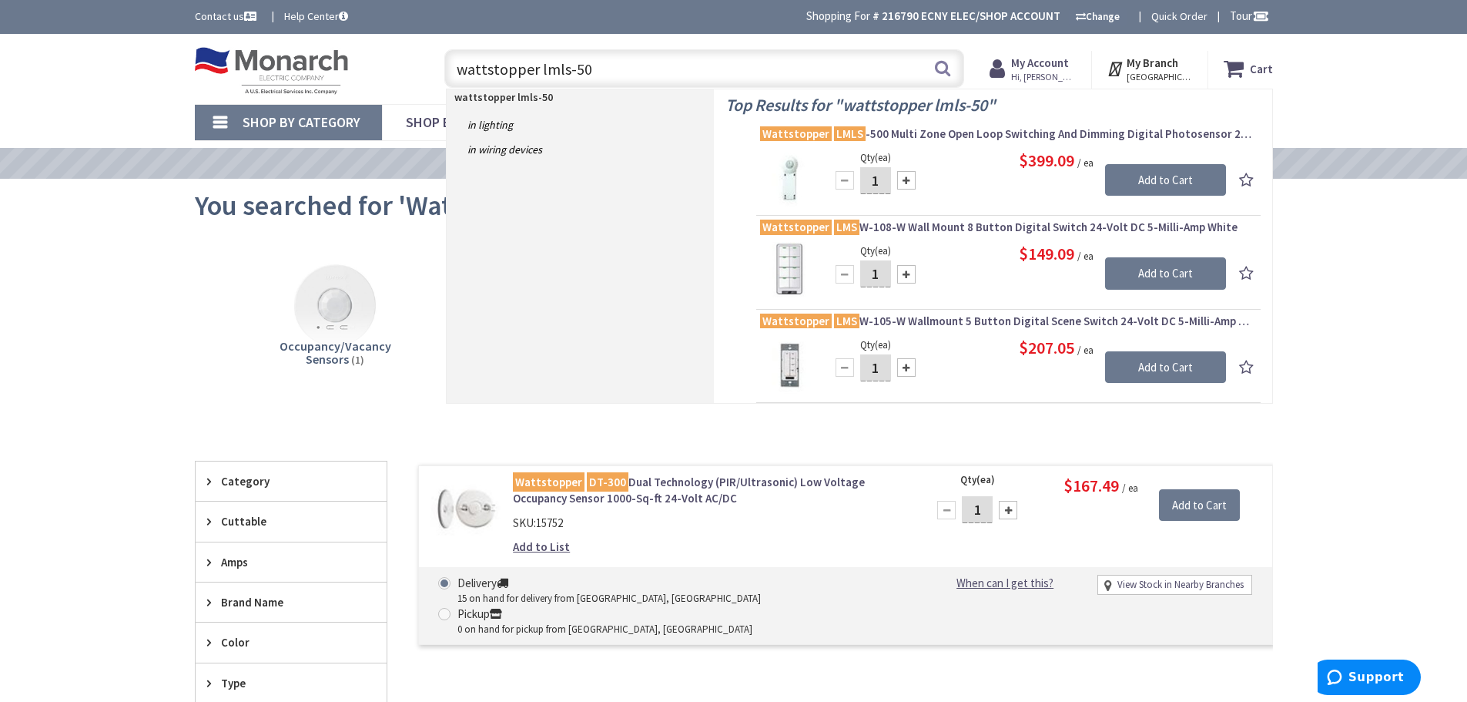
type input "wattstopper lmls-500"
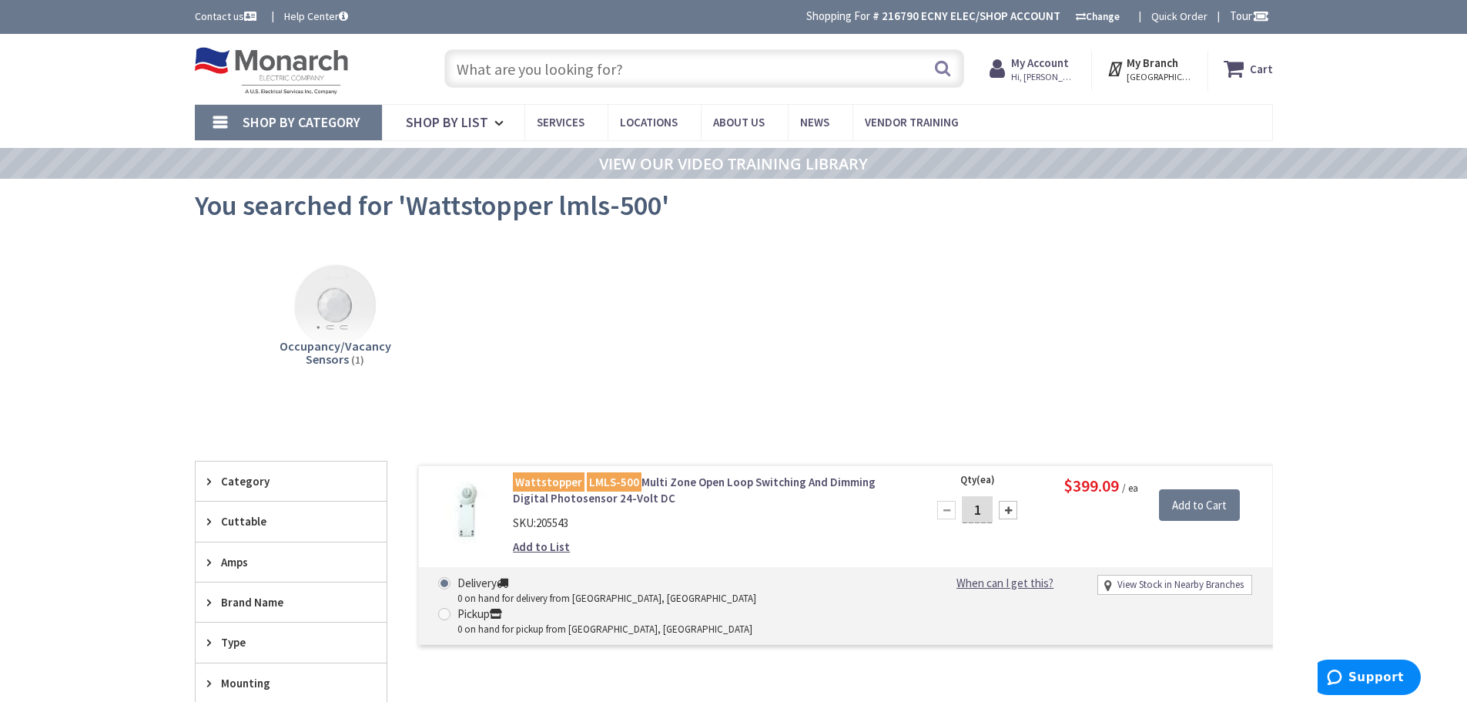
click at [508, 74] on input "text" at bounding box center [704, 68] width 520 height 39
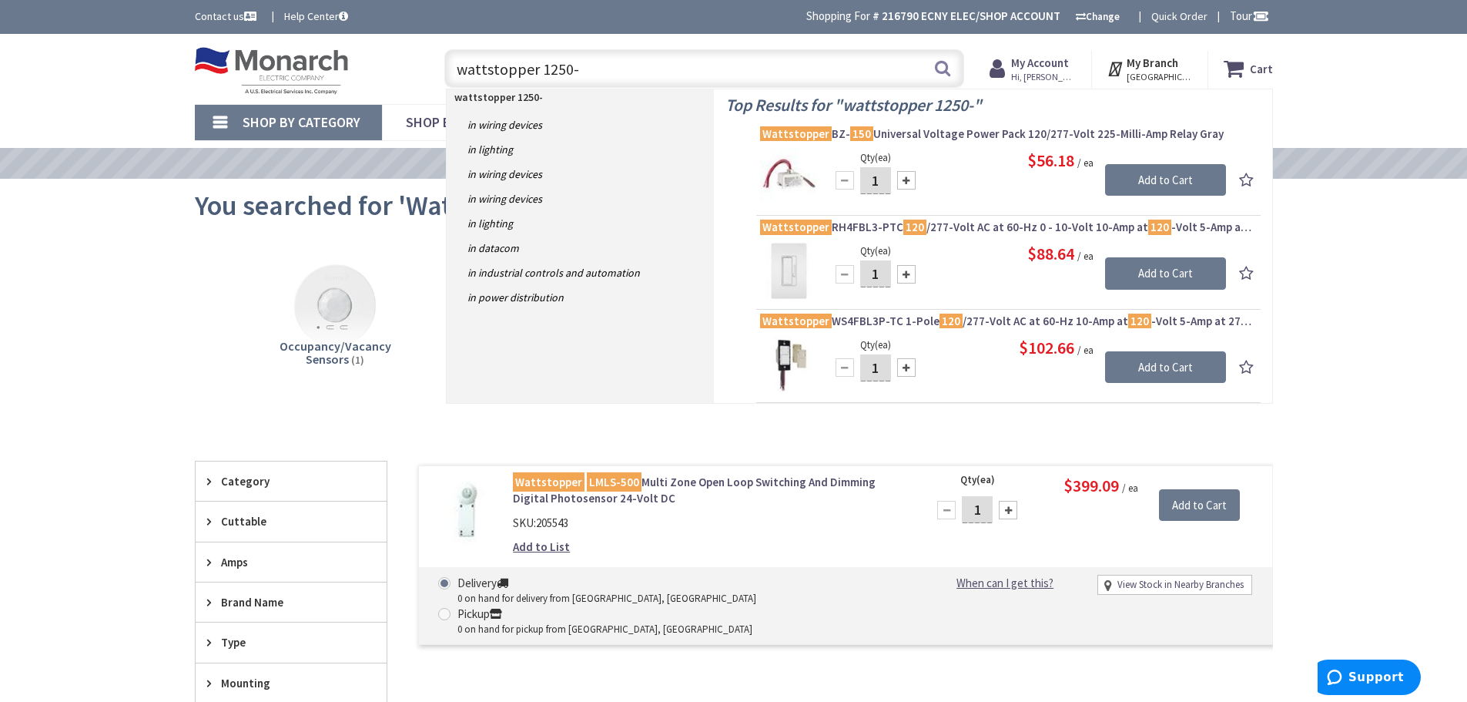
type input "wattstopper 1250-l"
